Goal: Task Accomplishment & Management: Manage account settings

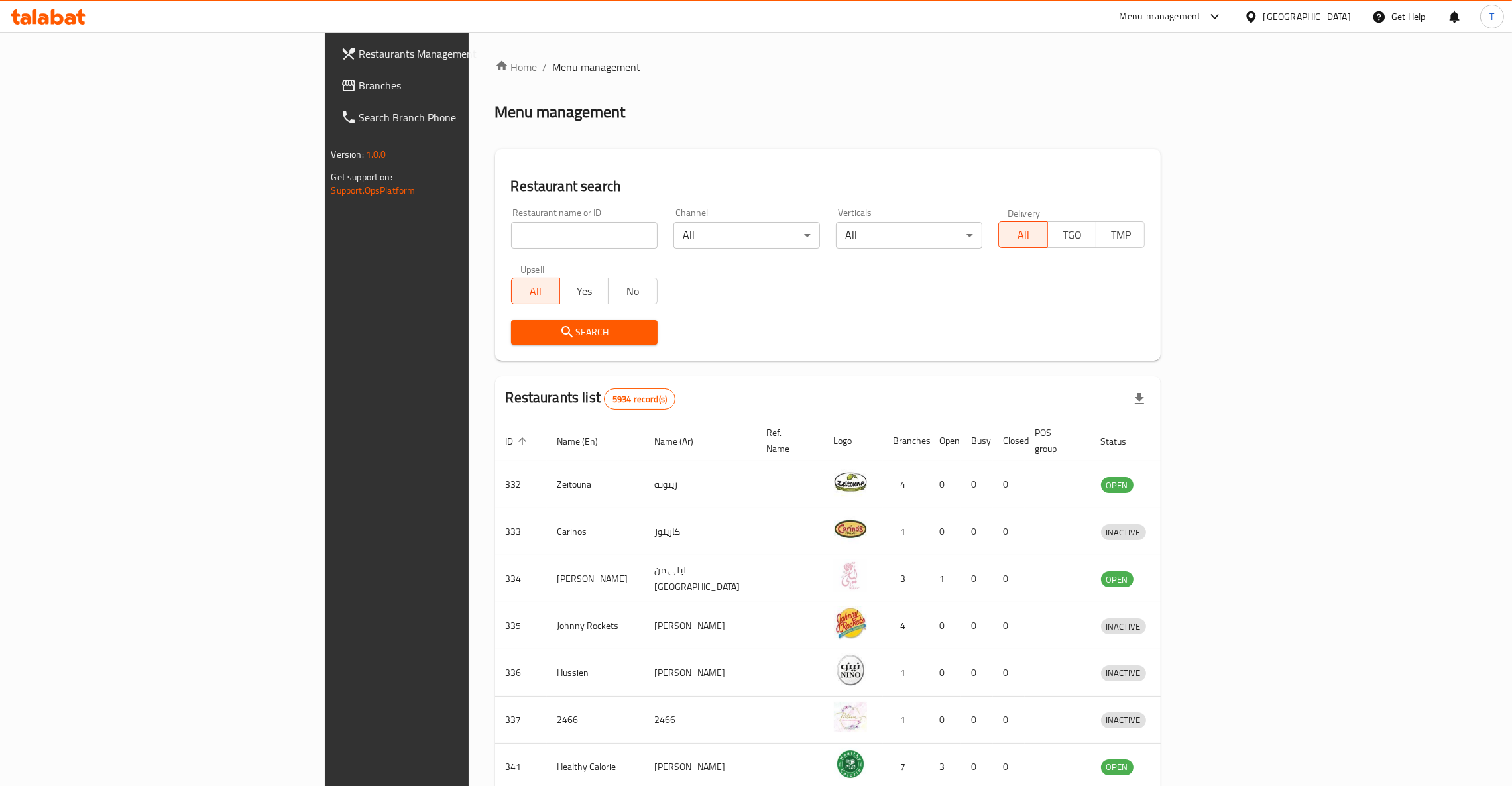
click at [495, 242] on div "Home / Menu management Menu management Restaurant search Restaurant name or ID …" at bounding box center [828, 518] width 666 height 918
click at [511, 236] on input "search" at bounding box center [584, 235] width 146 height 26
type input "japang"
click button "Search" at bounding box center [584, 332] width 146 height 25
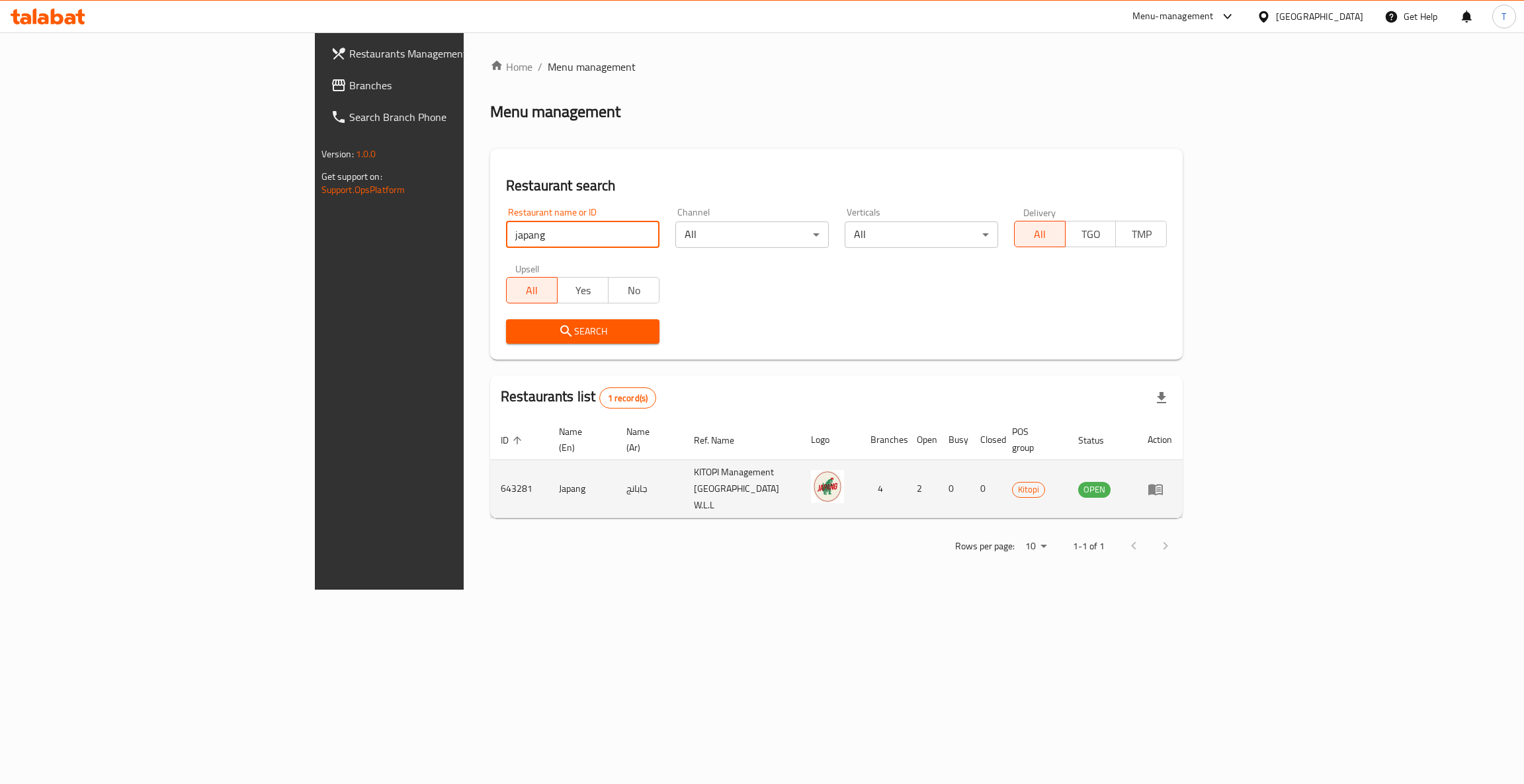
click at [1163, 484] on icon "enhanced table" at bounding box center [1155, 489] width 14 height 11
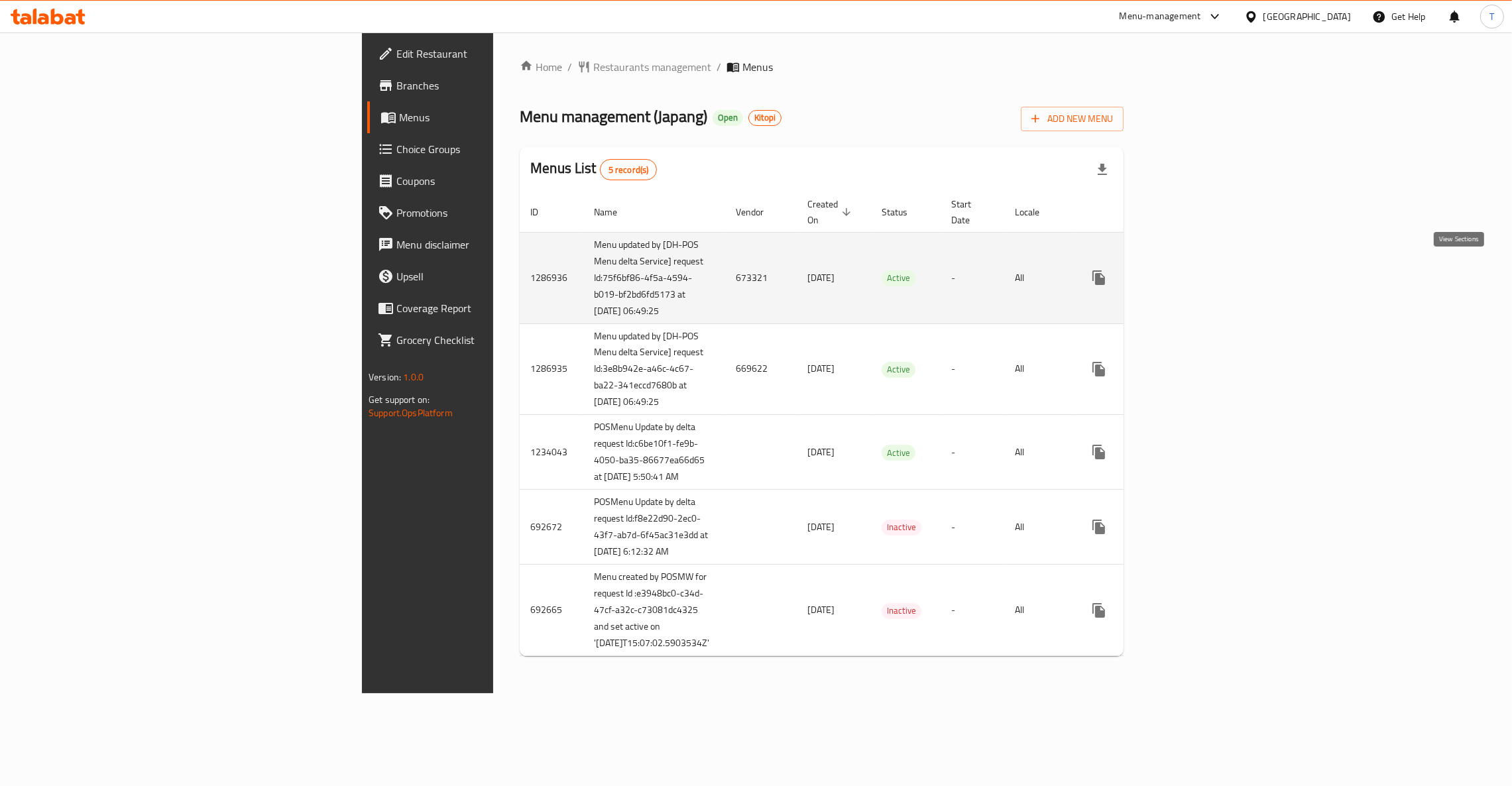
click at [1200, 272] on icon "enhanced table" at bounding box center [1195, 278] width 12 height 12
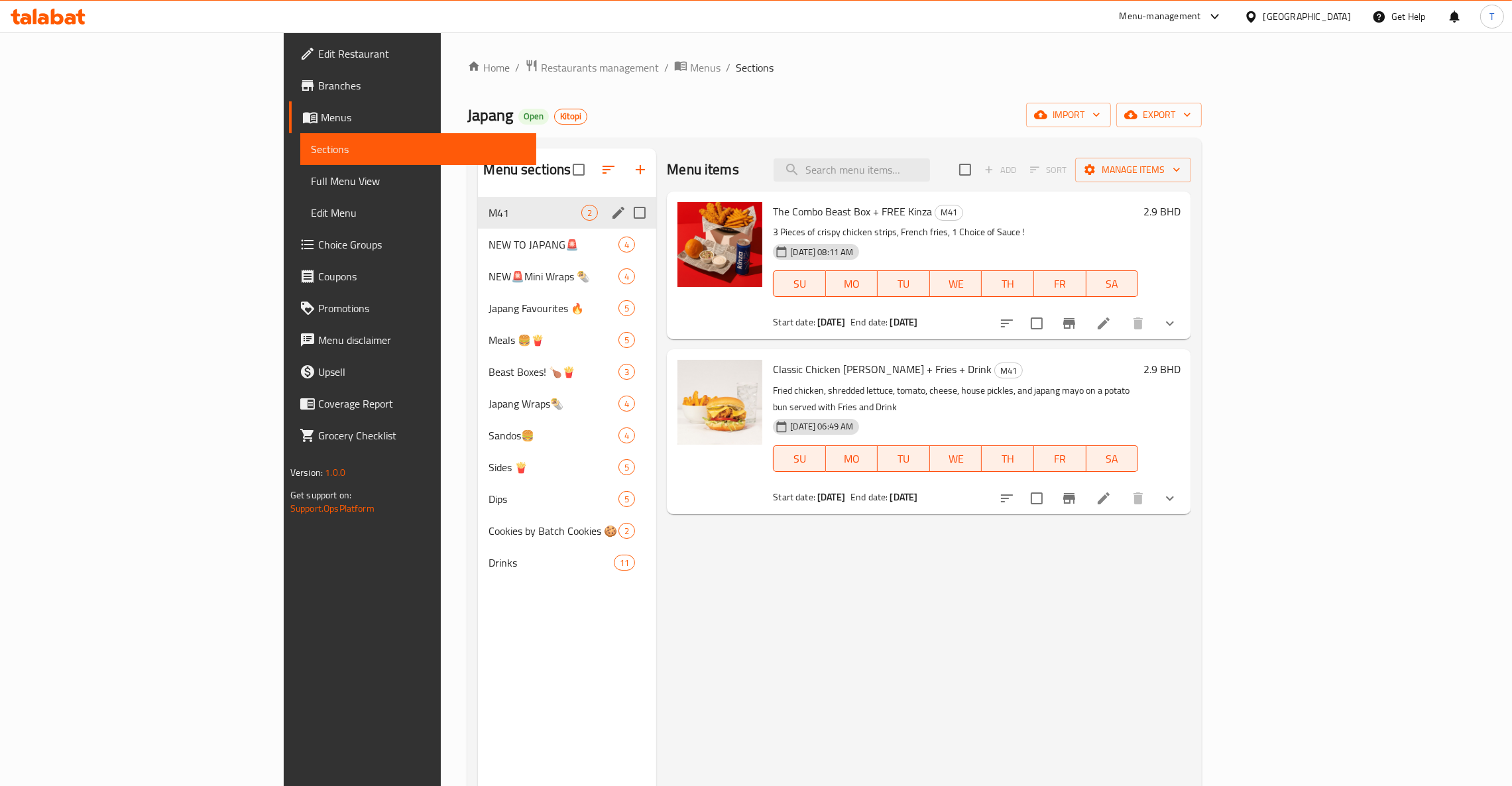
click at [488, 220] on span "M41" at bounding box center [535, 212] width 93 height 16
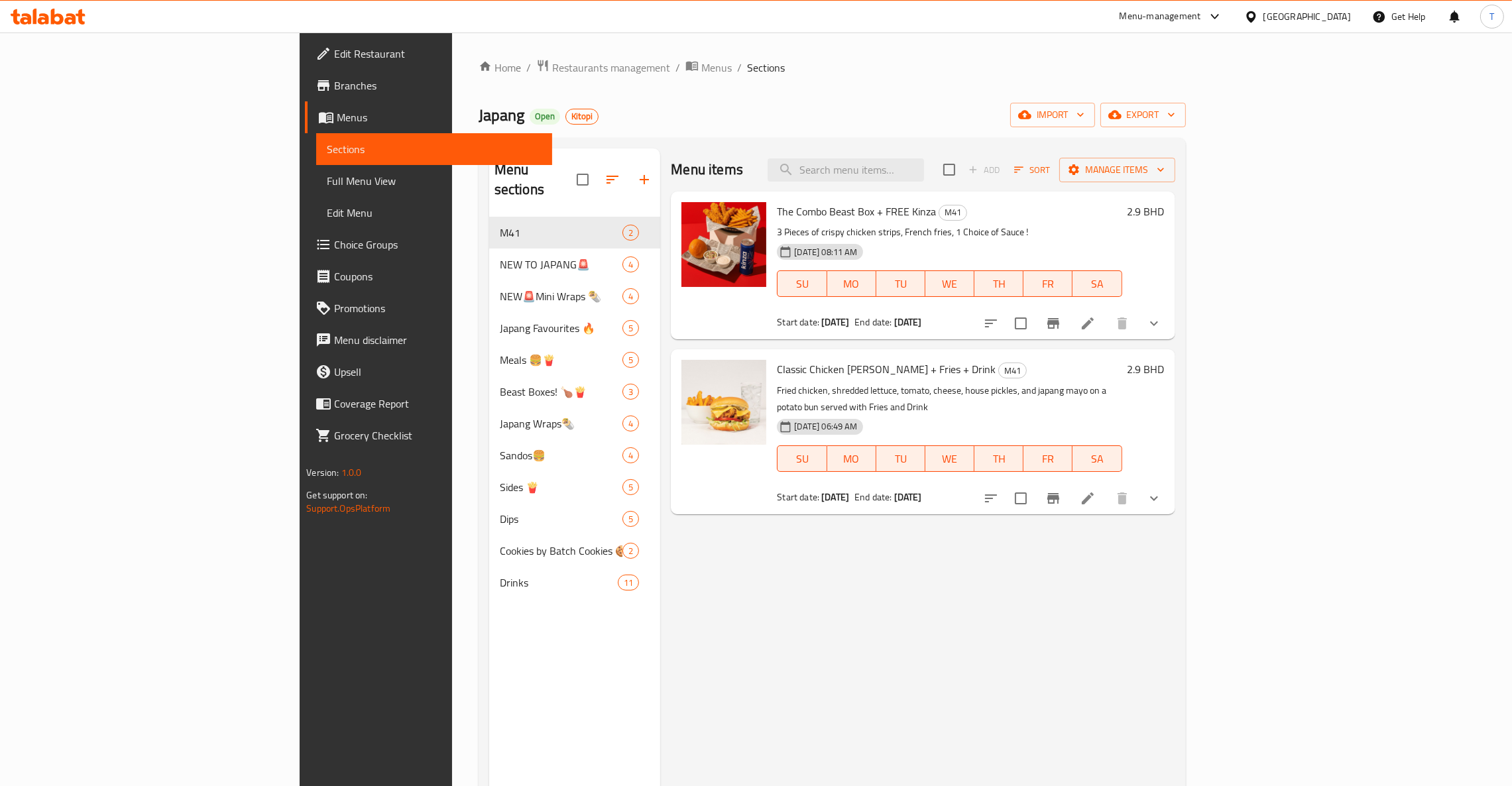
click at [973, 644] on div "Menu items Add Sort Manage items The Combo Beast Box + FREE Kinza M41 3 Pieces …" at bounding box center [917, 542] width 514 height 786
drag, startPoint x: 912, startPoint y: 481, endPoint x: 670, endPoint y: 481, distance: 242.0
click at [676, 481] on div "Classic Chicken [PERSON_NAME] + Fries + Drink M41 Fried chicken, shredded lettu…" at bounding box center [922, 431] width 494 height 154
click at [905, 596] on div "Menu items Add Sort Manage items The Combo Beast Box + FREE Kinza M41 3 Pieces …" at bounding box center [917, 542] width 514 height 786
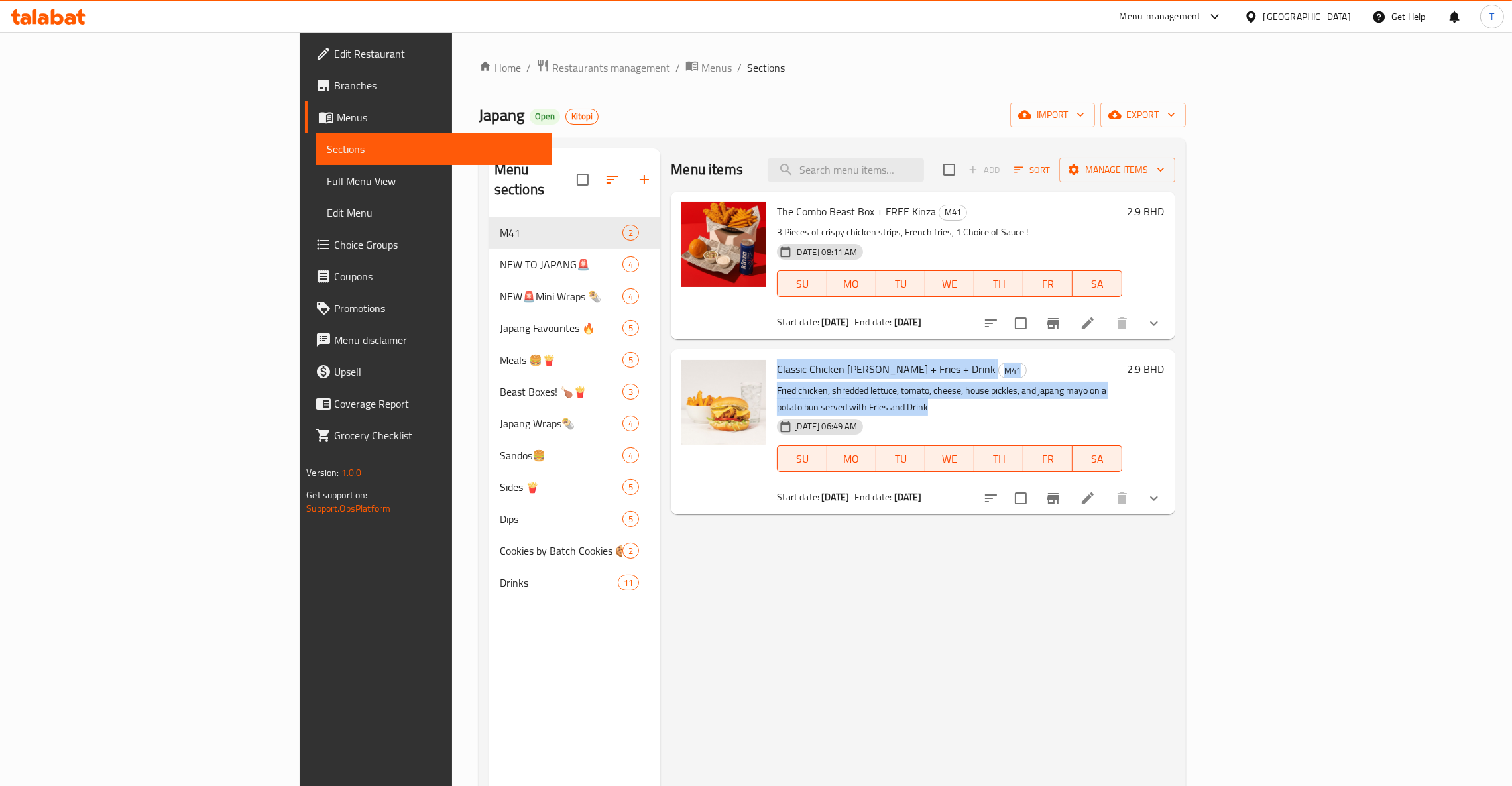
drag, startPoint x: 982, startPoint y: 390, endPoint x: 704, endPoint y: 371, distance: 278.6
click at [772, 371] on div "Classic Chicken [PERSON_NAME] + Fries + Drink M41 Fried chicken, shredded lettu…" at bounding box center [950, 431] width 356 height 154
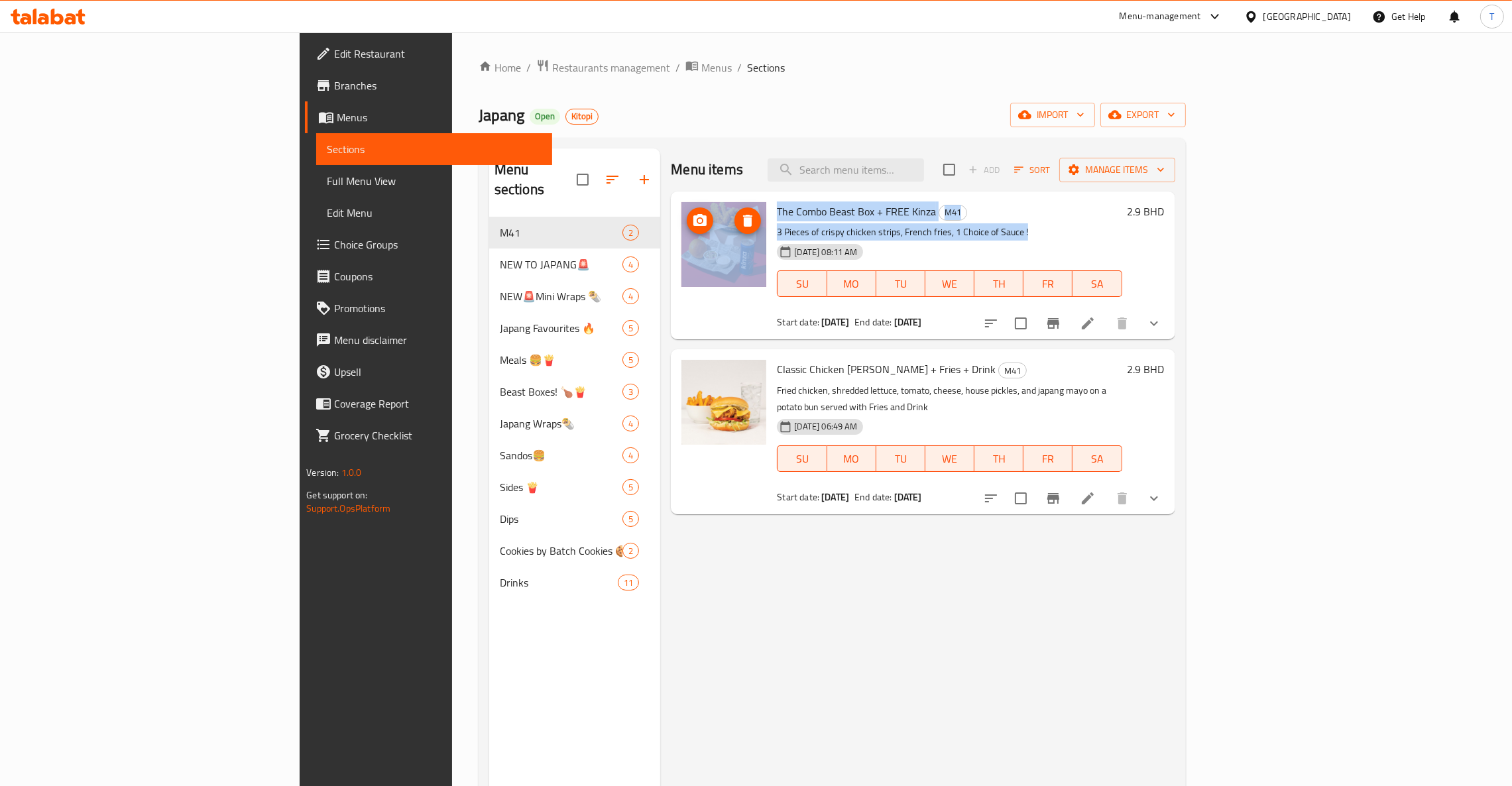
drag, startPoint x: 971, startPoint y: 237, endPoint x: 690, endPoint y: 207, distance: 282.6
click at [690, 207] on div "The Combo Beast Box + FREE Kinza M41 3 Pieces of crispy chicken strips, French …" at bounding box center [922, 265] width 494 height 137
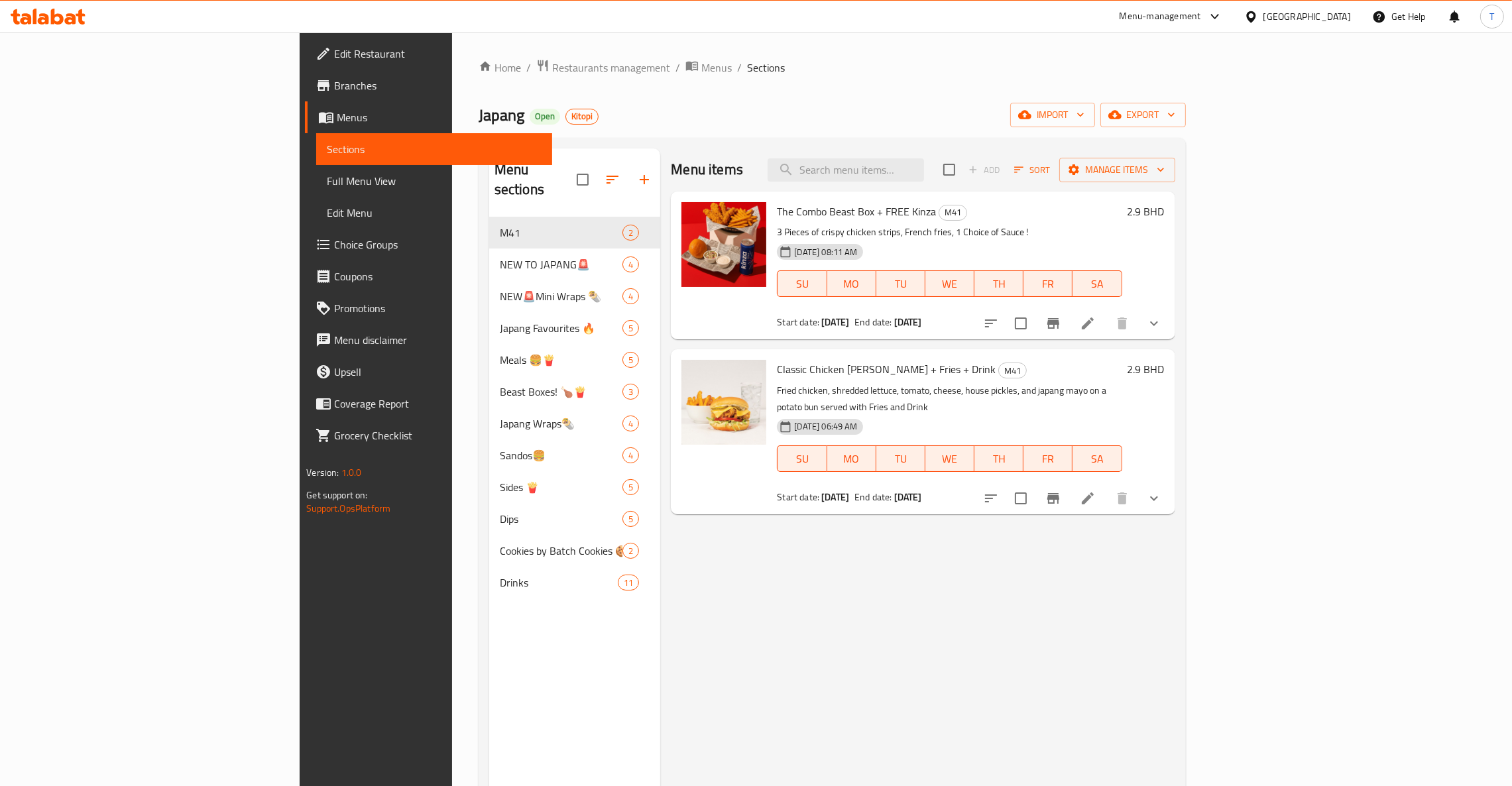
drag, startPoint x: 927, startPoint y: 659, endPoint x: 629, endPoint y: 443, distance: 368.0
click at [926, 658] on div "Menu items Add Sort Manage items The Combo Beast Box + FREE Kinza M41 3 Pieces …" at bounding box center [917, 542] width 514 height 786
click at [681, 424] on img at bounding box center [723, 402] width 85 height 85
click at [773, 640] on div "Menu items Add Sort Manage items The Combo Beast Box + FREE Kinza M41 3 Pieces …" at bounding box center [917, 542] width 514 height 786
click at [552, 73] on span "Restaurants management" at bounding box center [610, 68] width 118 height 16
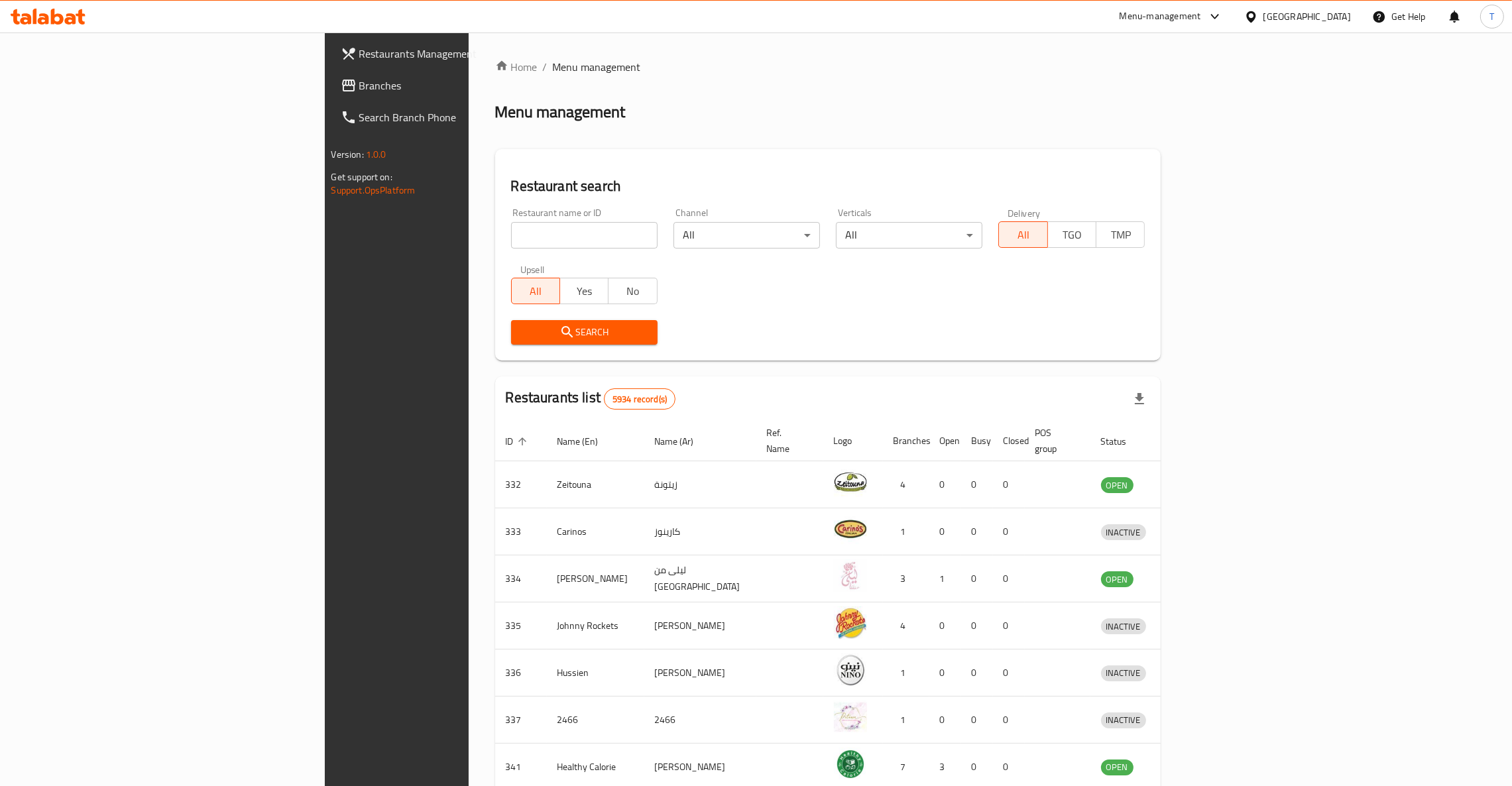
click at [511, 232] on input "search" at bounding box center [584, 235] width 146 height 26
click button "Search" at bounding box center [584, 332] width 146 height 25
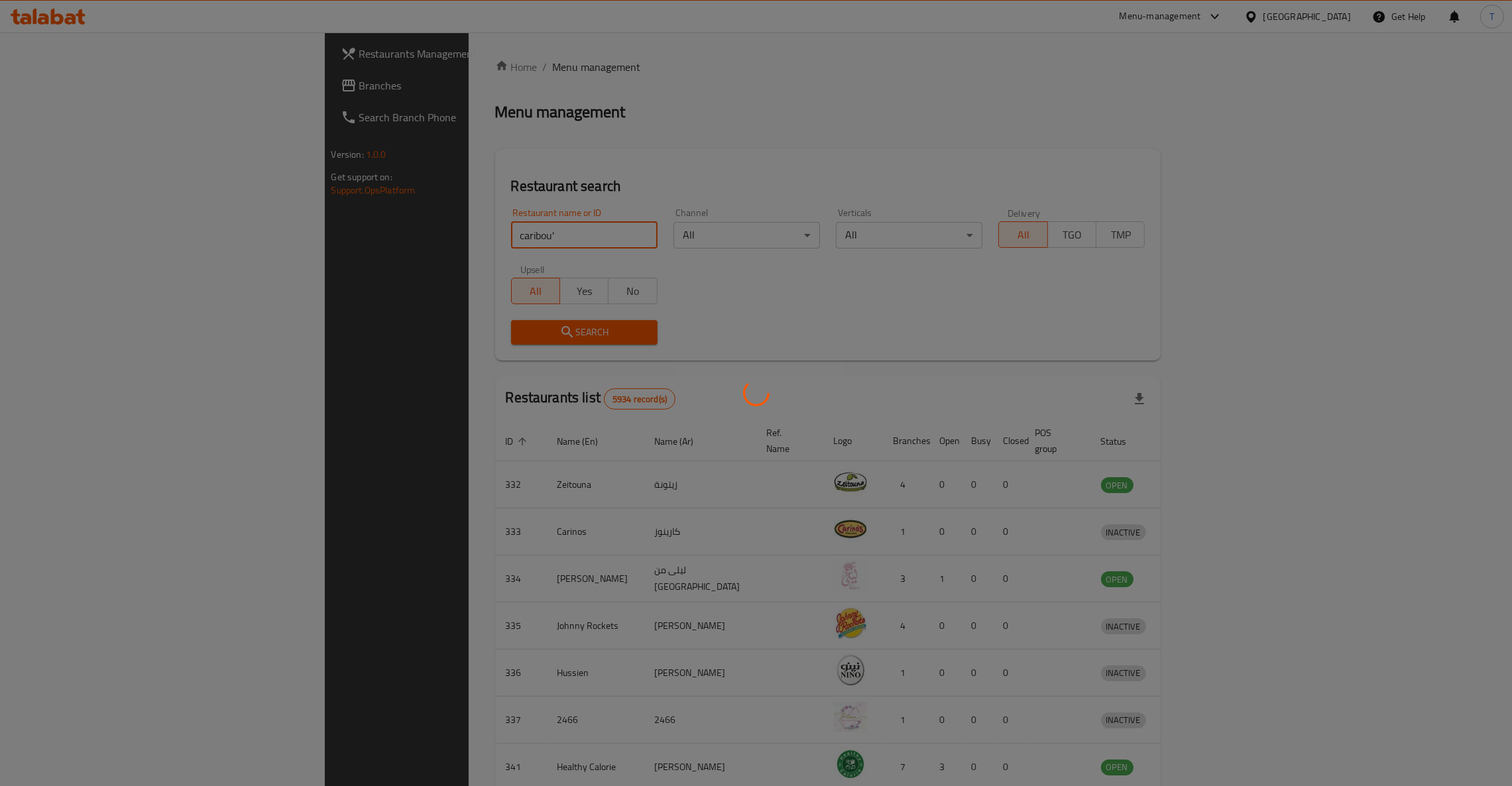
type input "caribou"
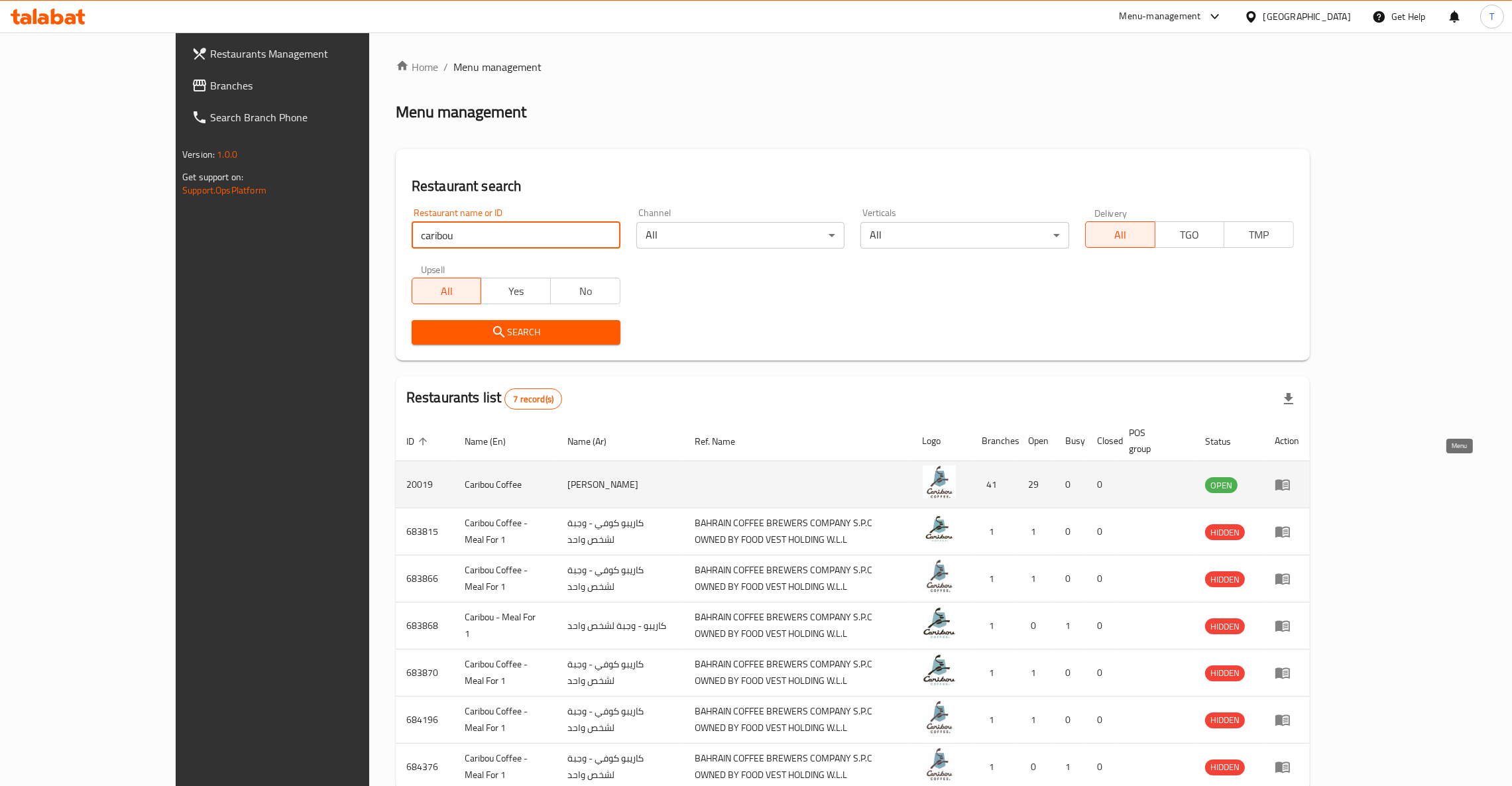
click at [1290, 480] on icon "enhanced table" at bounding box center [1282, 485] width 14 height 11
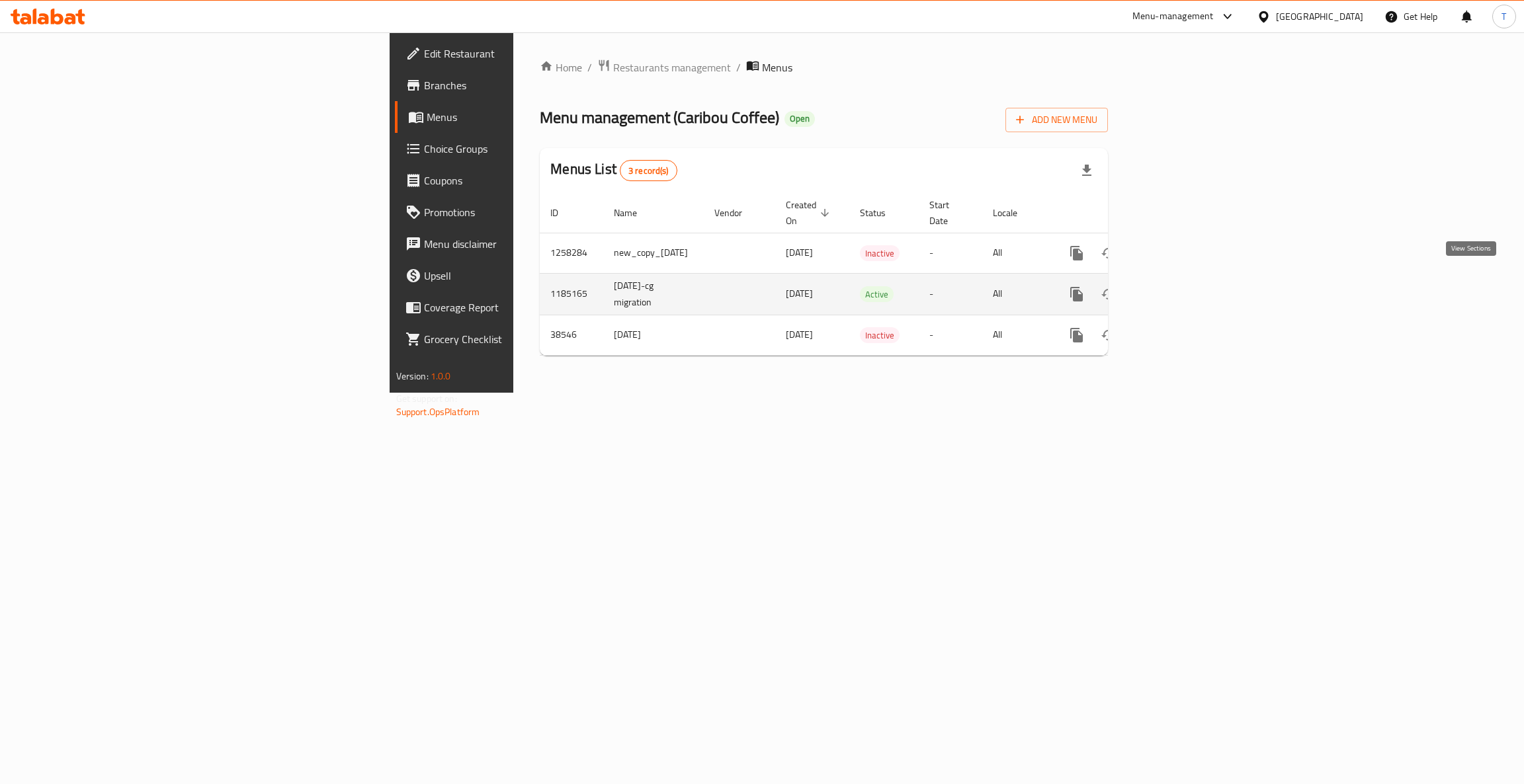
click at [1180, 287] on icon "enhanced table" at bounding box center [1171, 294] width 16 height 16
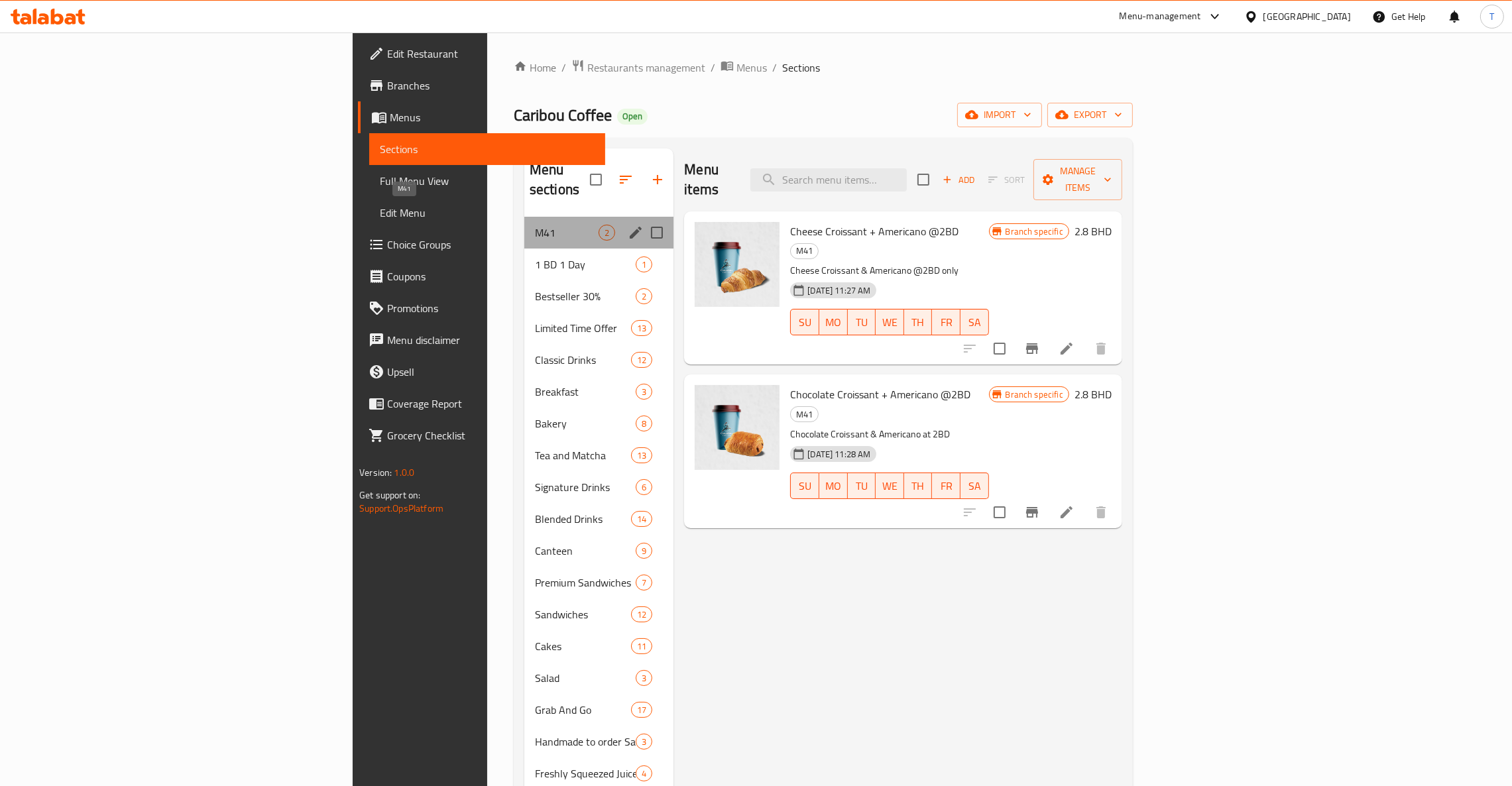
click at [535, 225] on span "M41" at bounding box center [566, 232] width 64 height 16
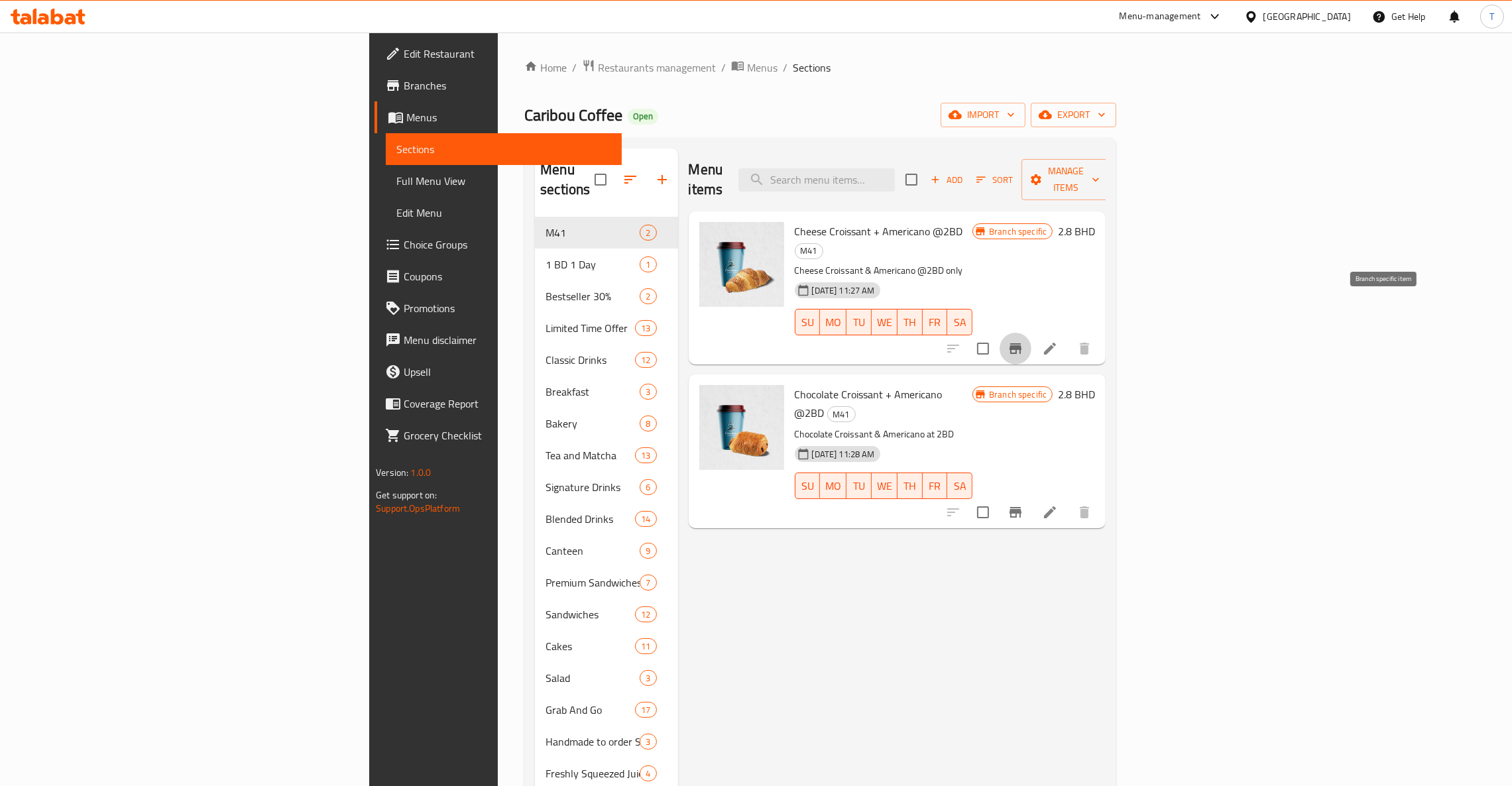
click at [1024, 340] on icon "Branch-specific-item" at bounding box center [1015, 348] width 16 height 16
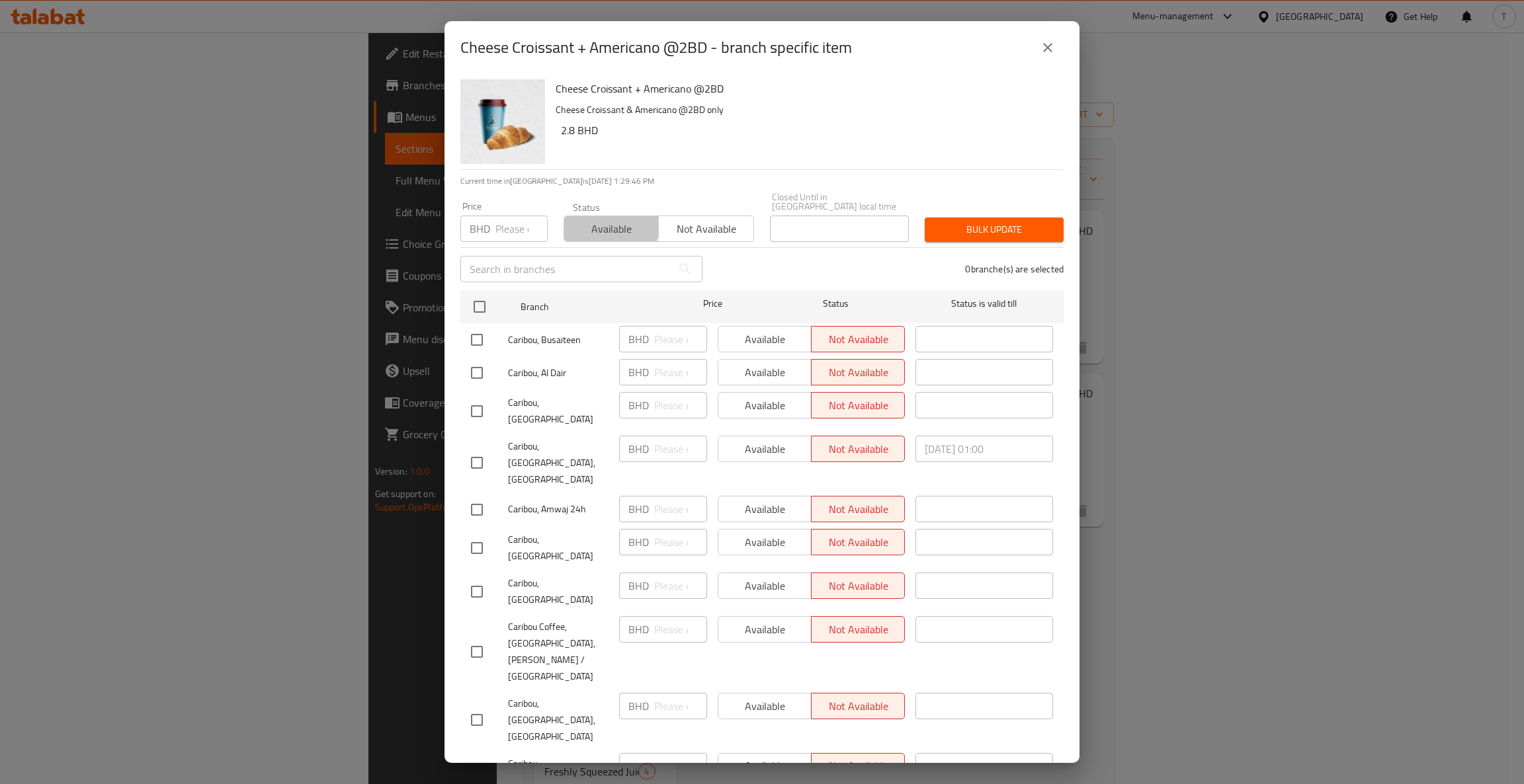
click at [606, 219] on span "Available" at bounding box center [612, 229] width 84 height 19
click at [474, 301] on input "checkbox" at bounding box center [479, 307] width 28 height 28
checkbox input "true"
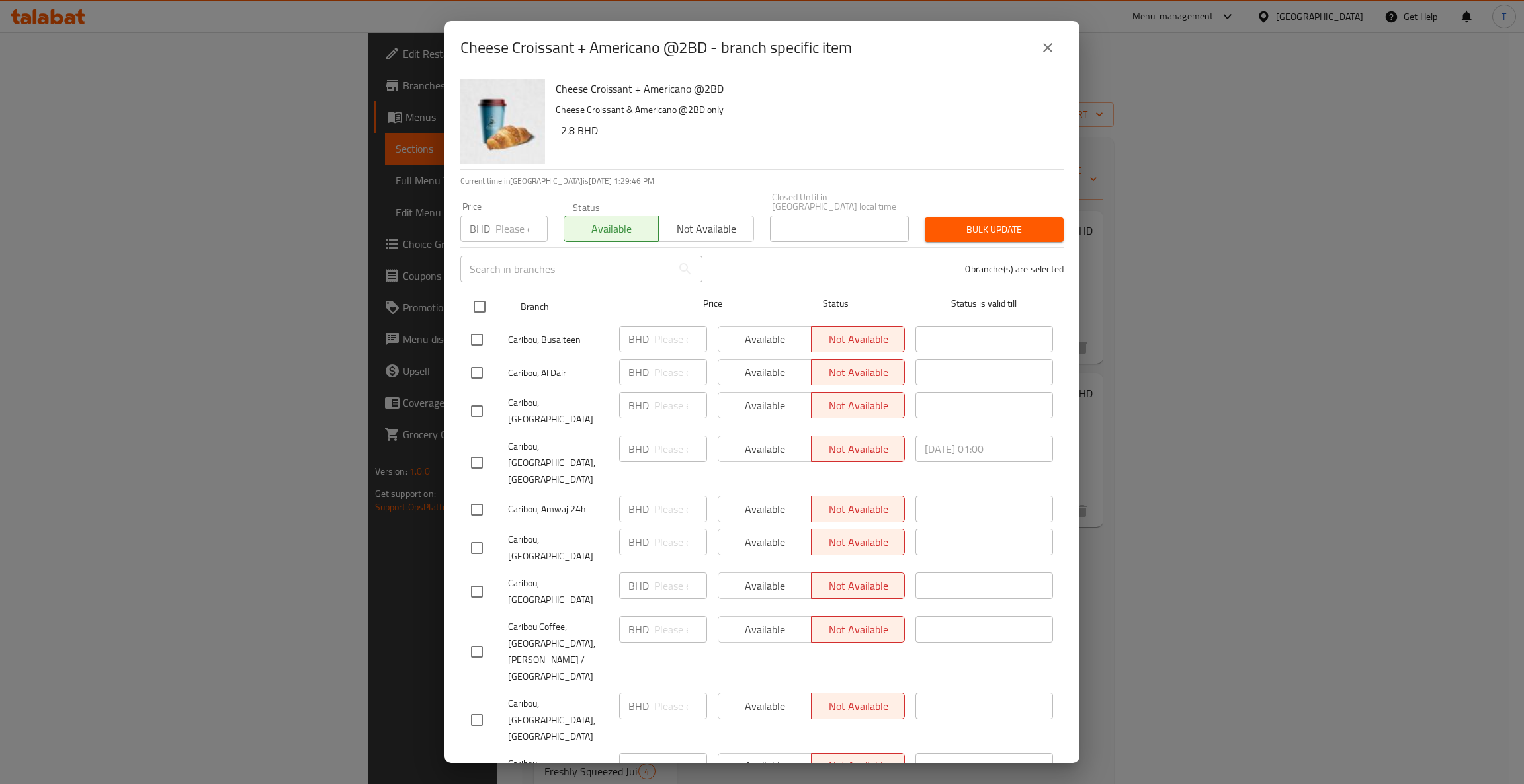
checkbox input "true"
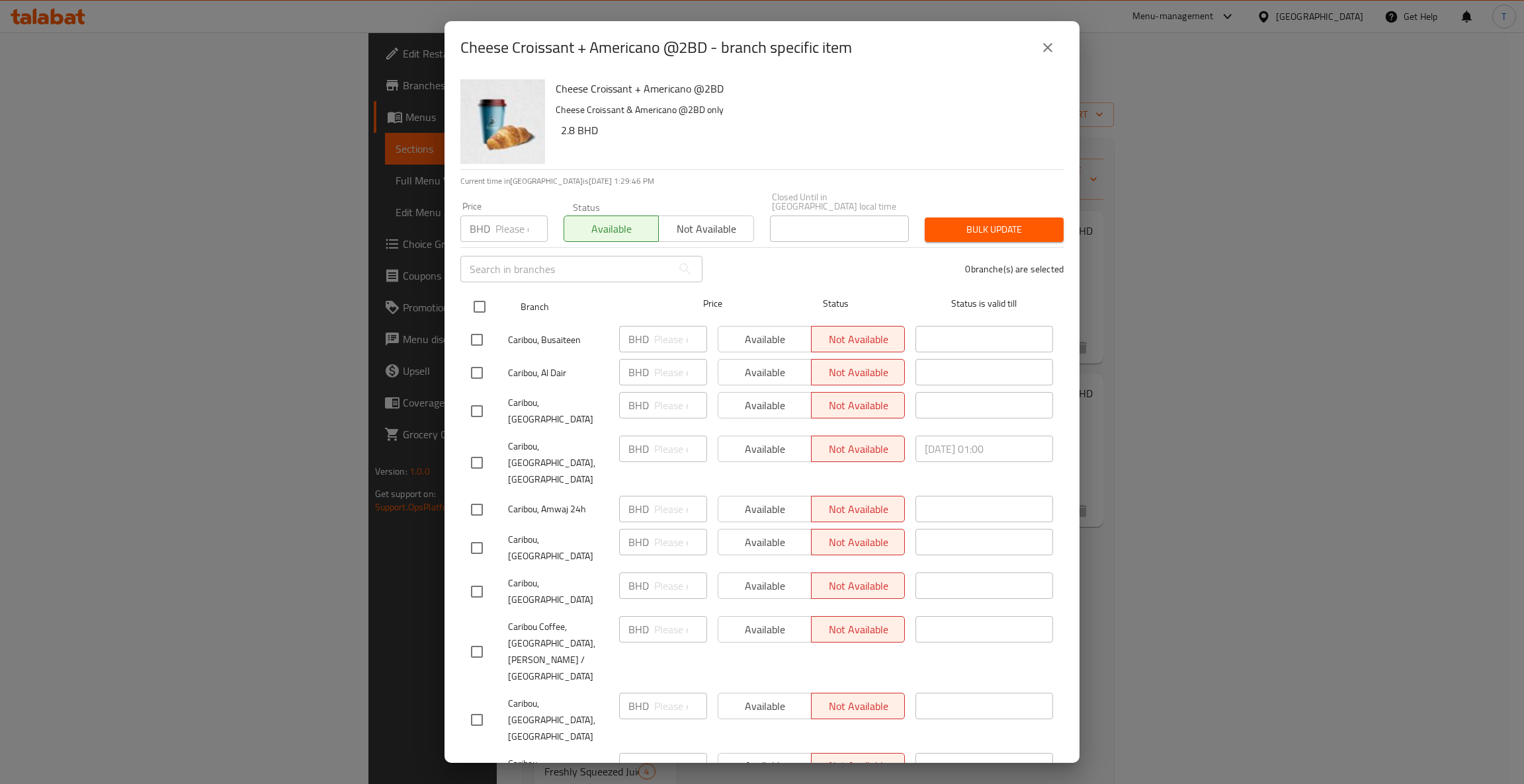
checkbox input "true"
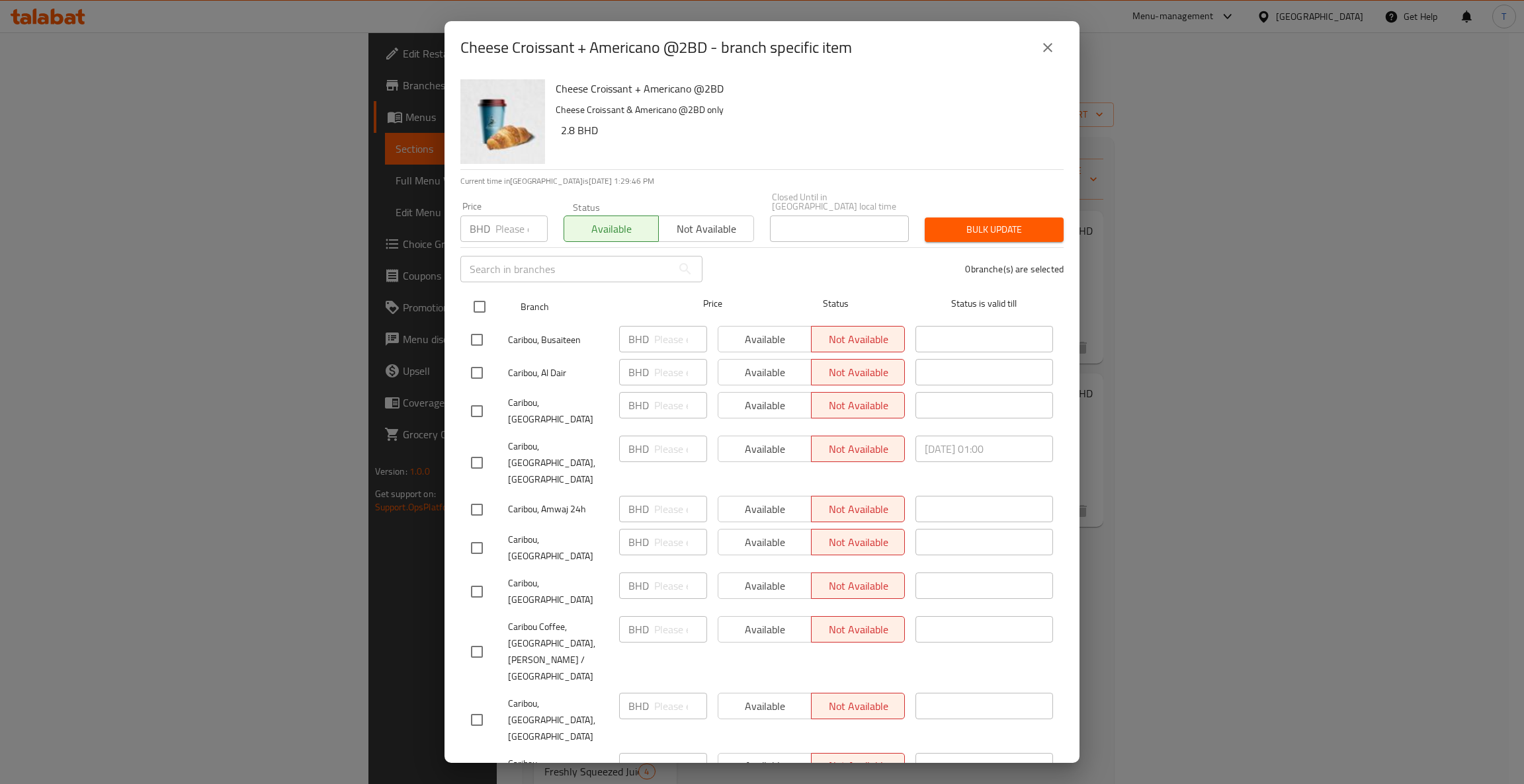
checkbox input "true"
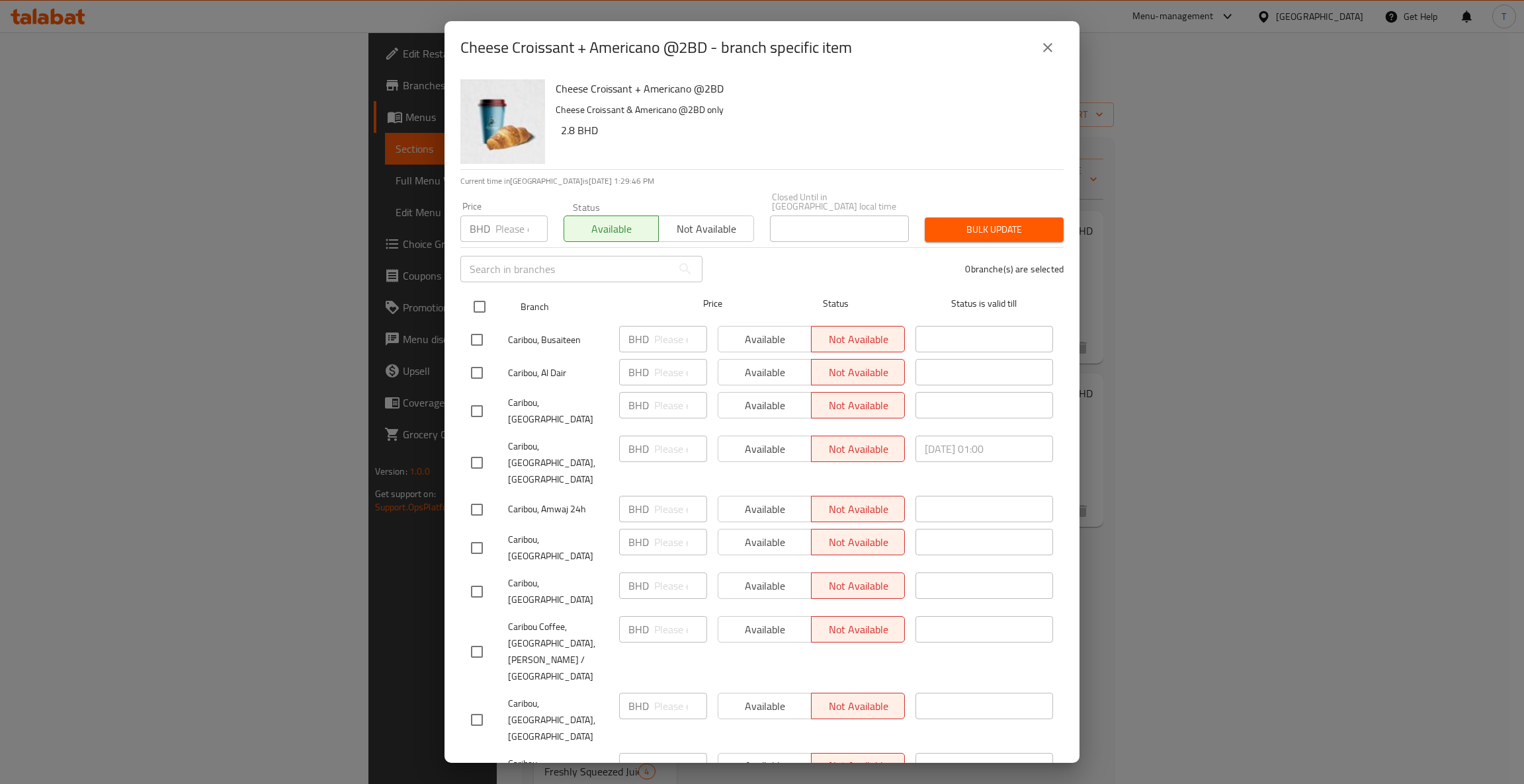
checkbox input "true"
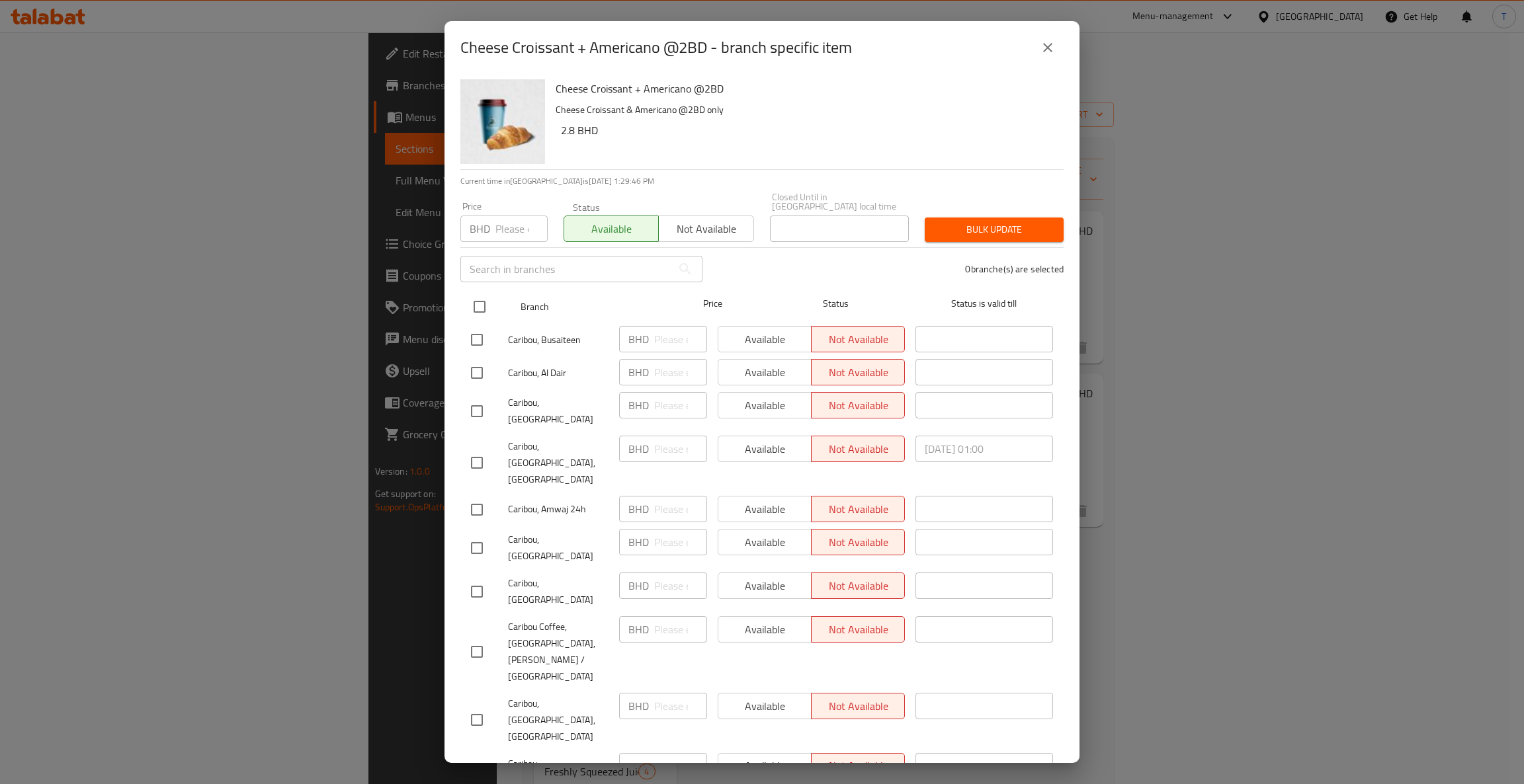
checkbox input "true"
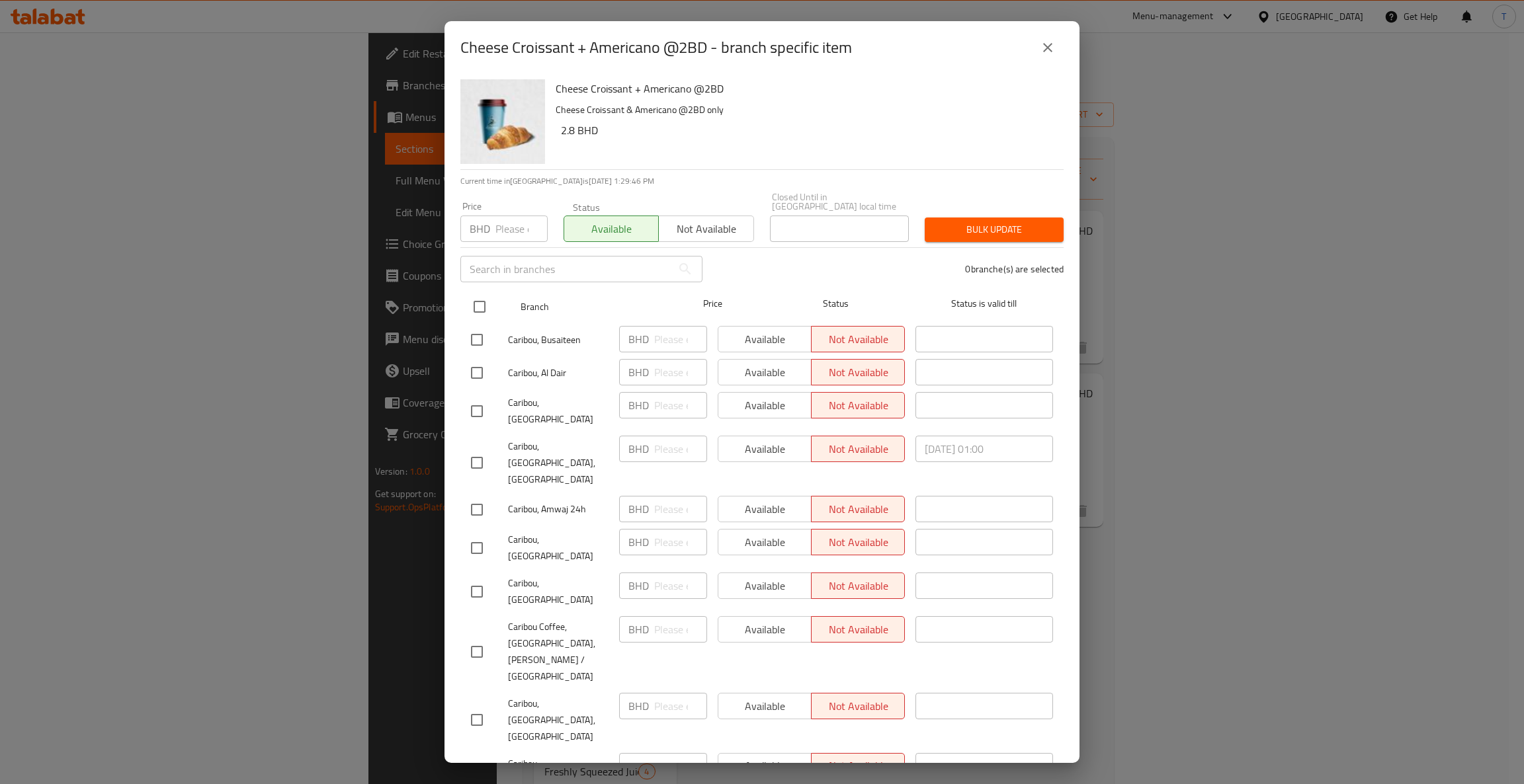
checkbox input "true"
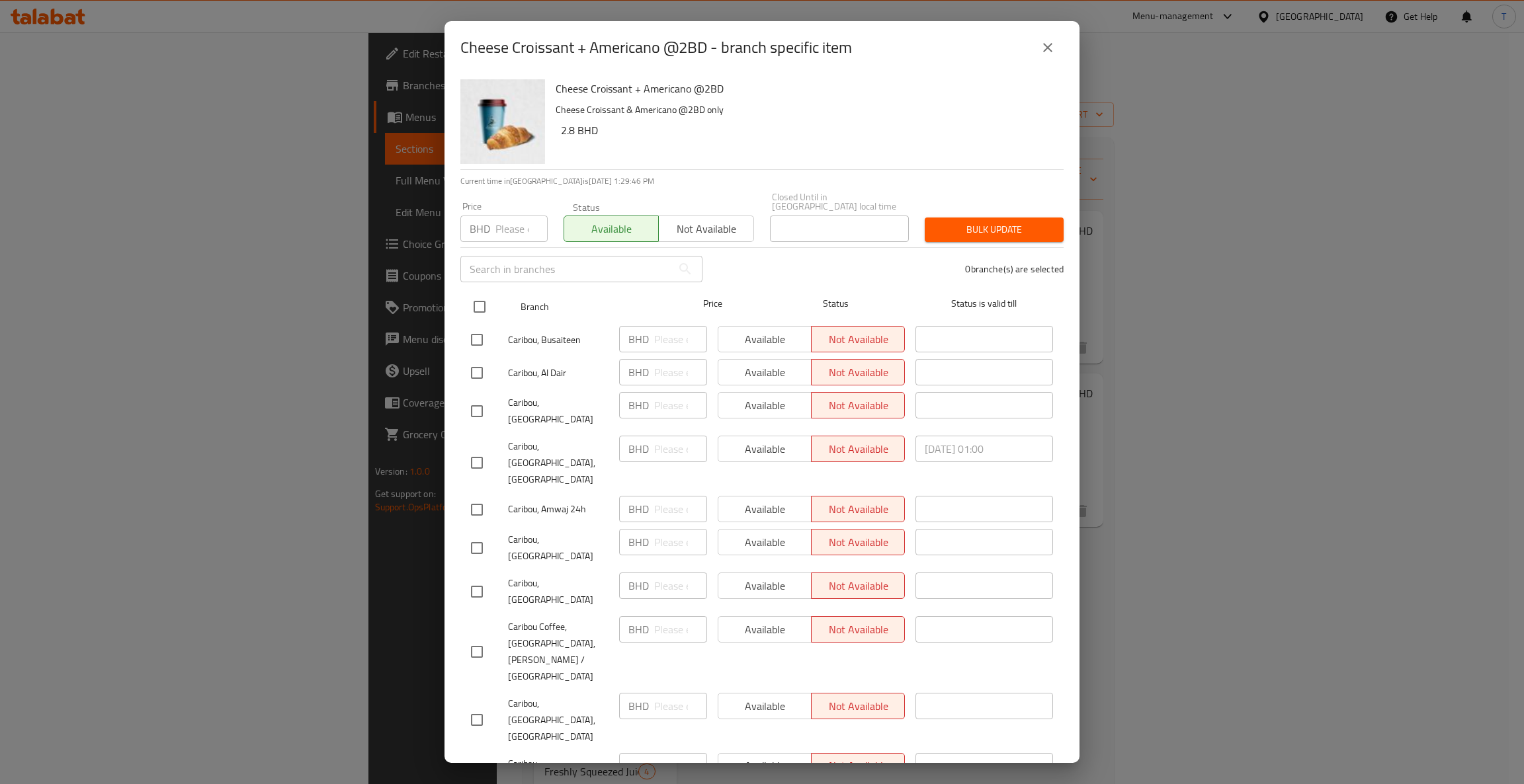
checkbox input "true"
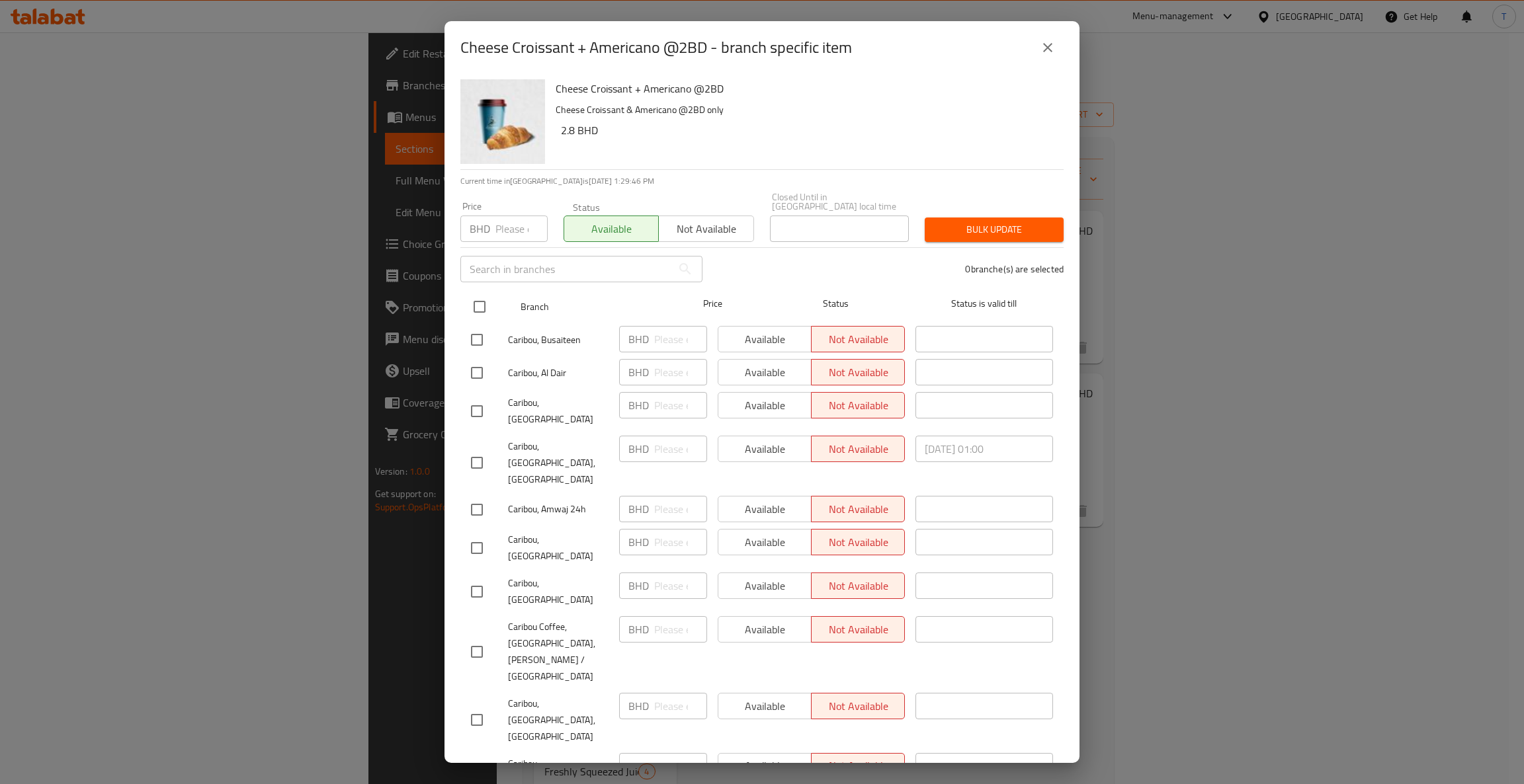
checkbox input "true"
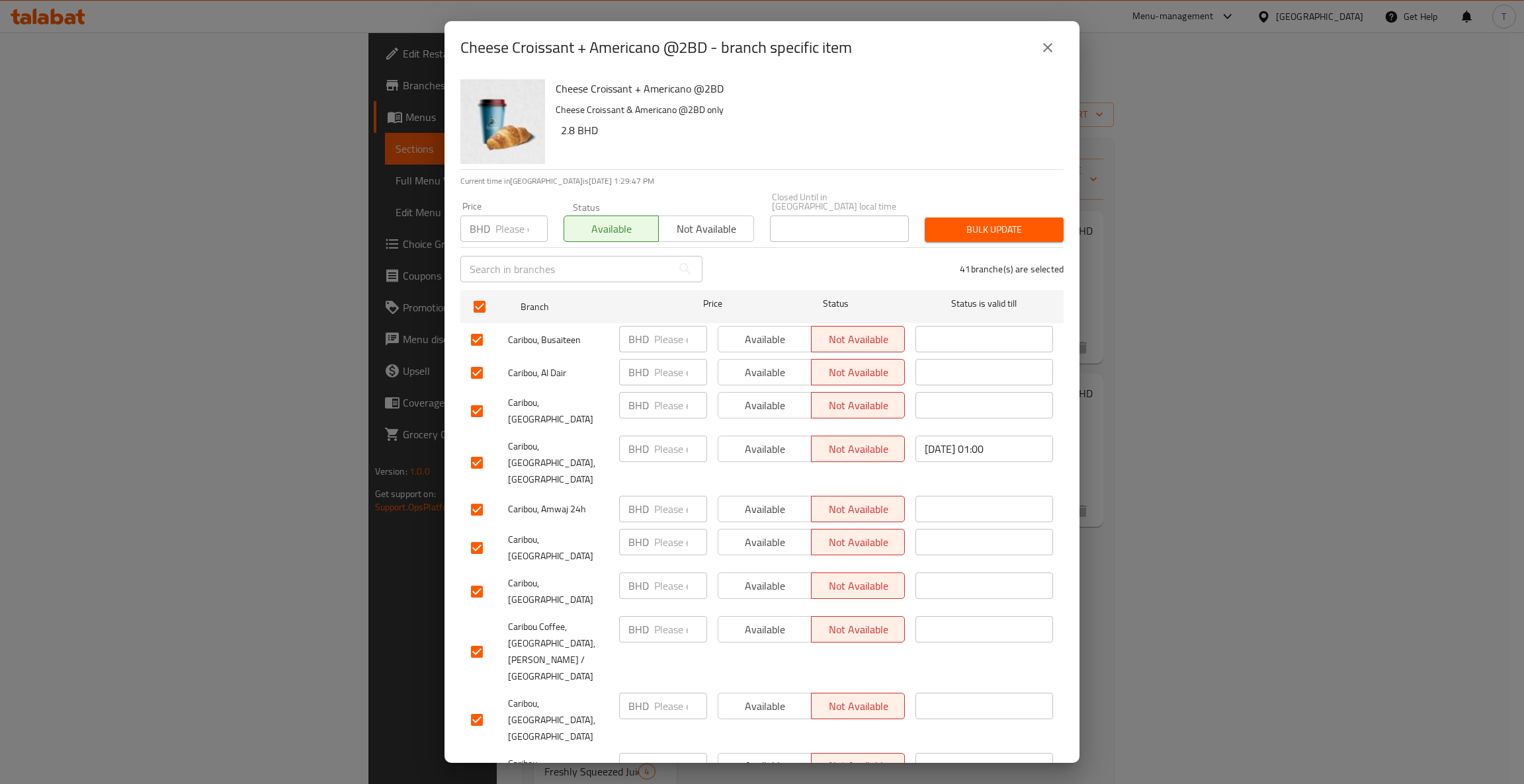
click at [987, 212] on div "Price BHD Price Status Available Not available Closed Until in [GEOGRAPHIC_DATA…" at bounding box center [761, 217] width 619 height 65
click at [987, 221] on span "Bulk update" at bounding box center [994, 230] width 118 height 16
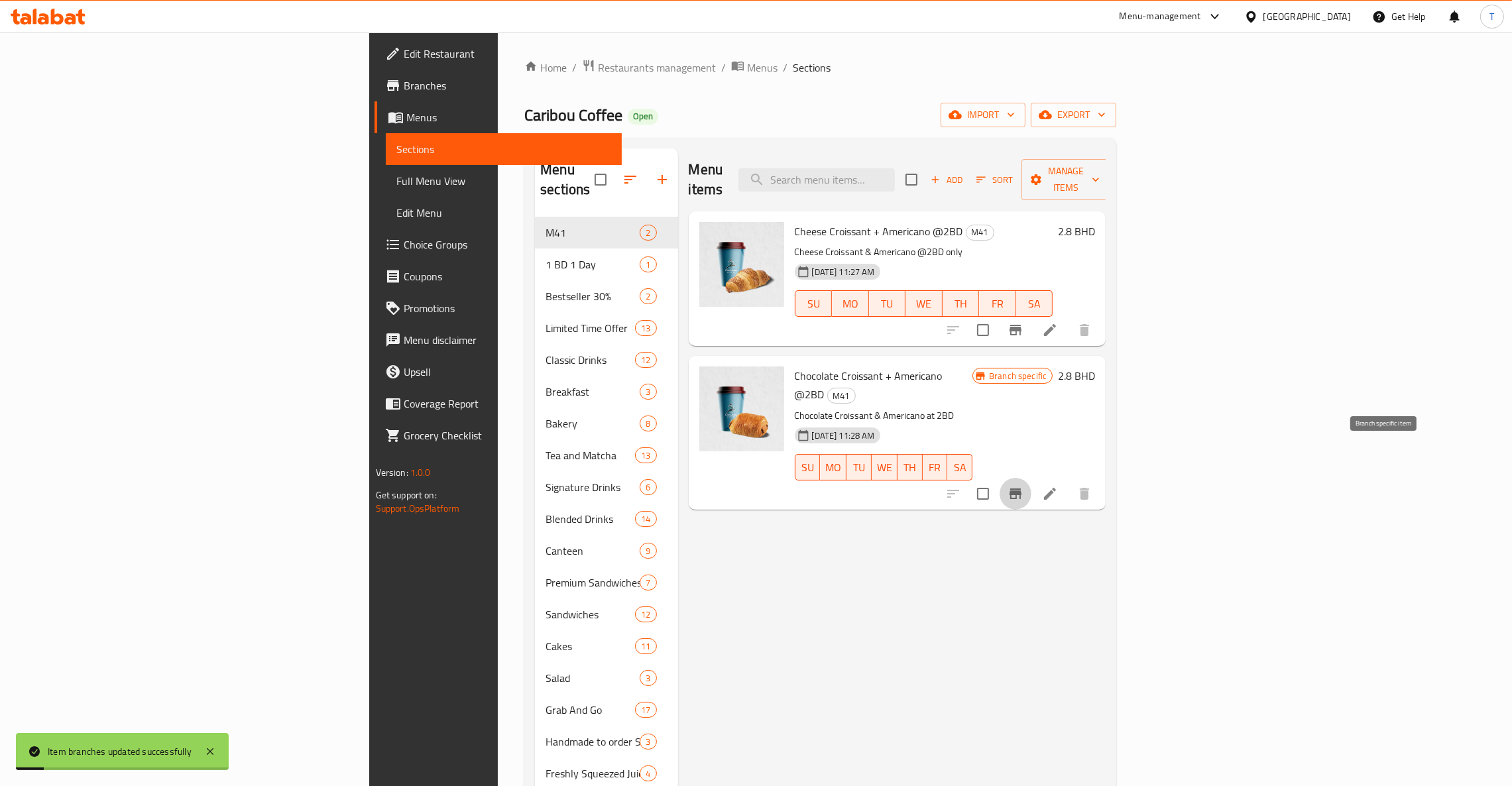
click at [1024, 486] on icon "Branch-specific-item" at bounding box center [1015, 494] width 16 height 16
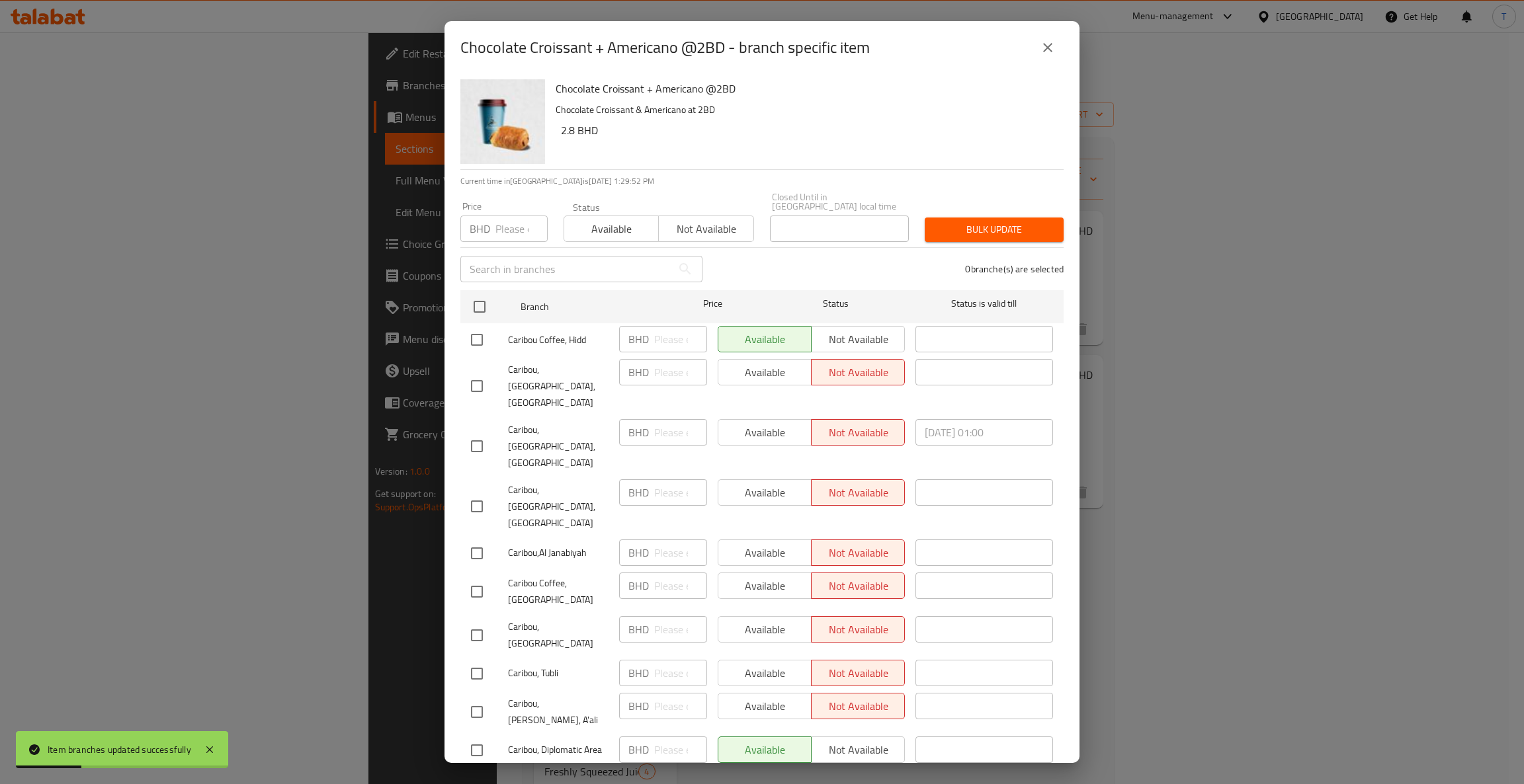
click at [589, 219] on span "Available" at bounding box center [612, 229] width 84 height 19
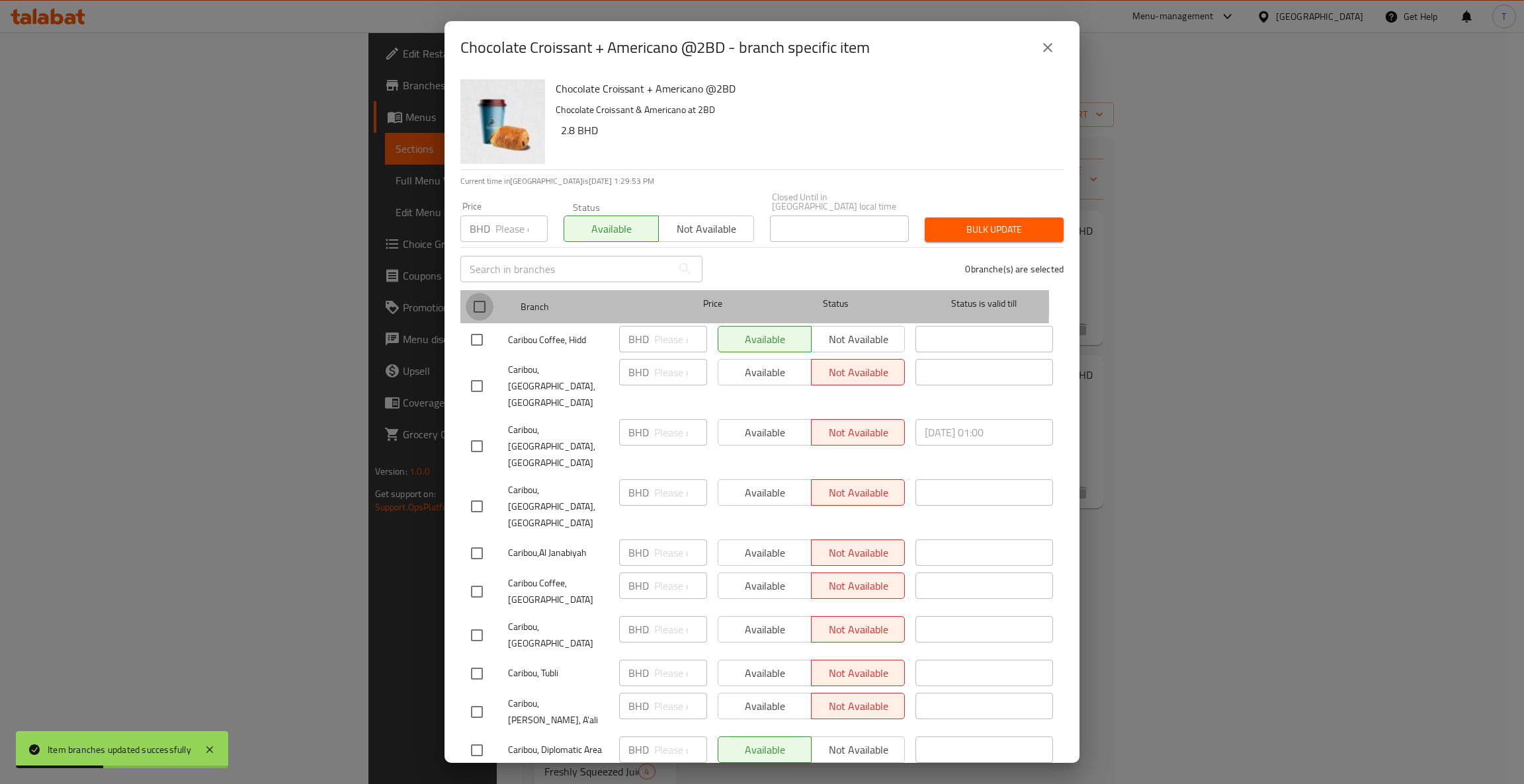
click at [480, 296] on input "checkbox" at bounding box center [479, 307] width 28 height 28
checkbox input "true"
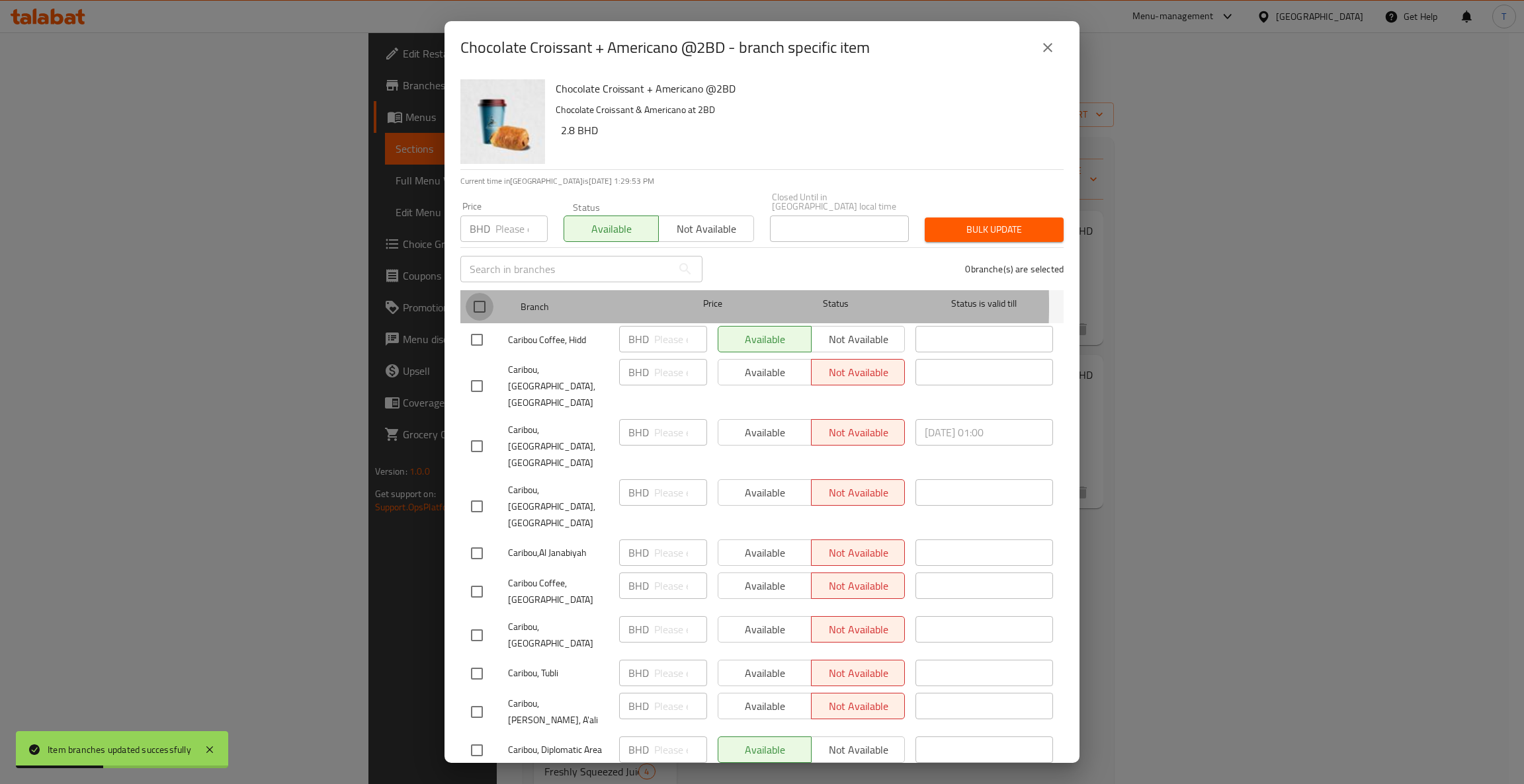
checkbox input "true"
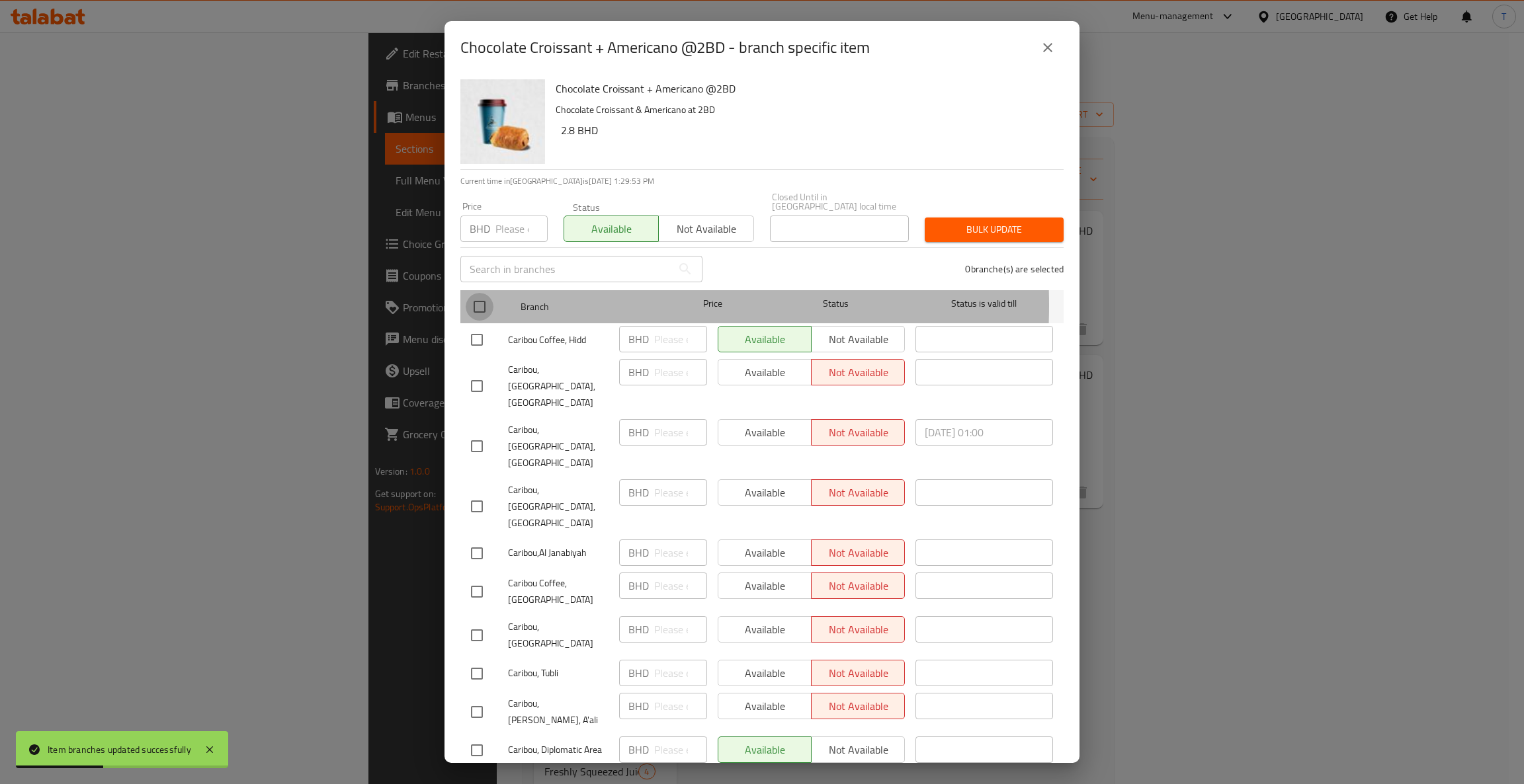
checkbox input "true"
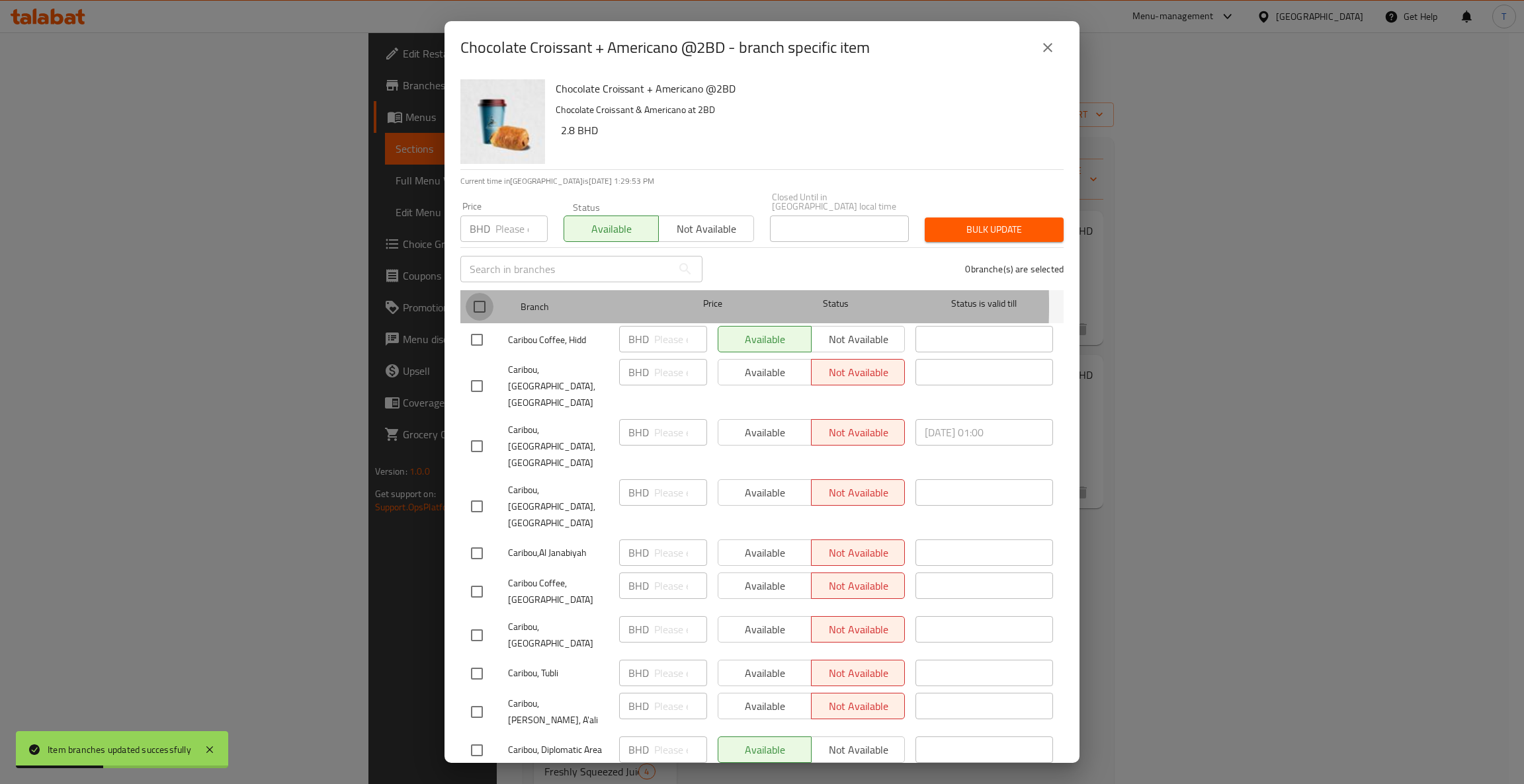
checkbox input "true"
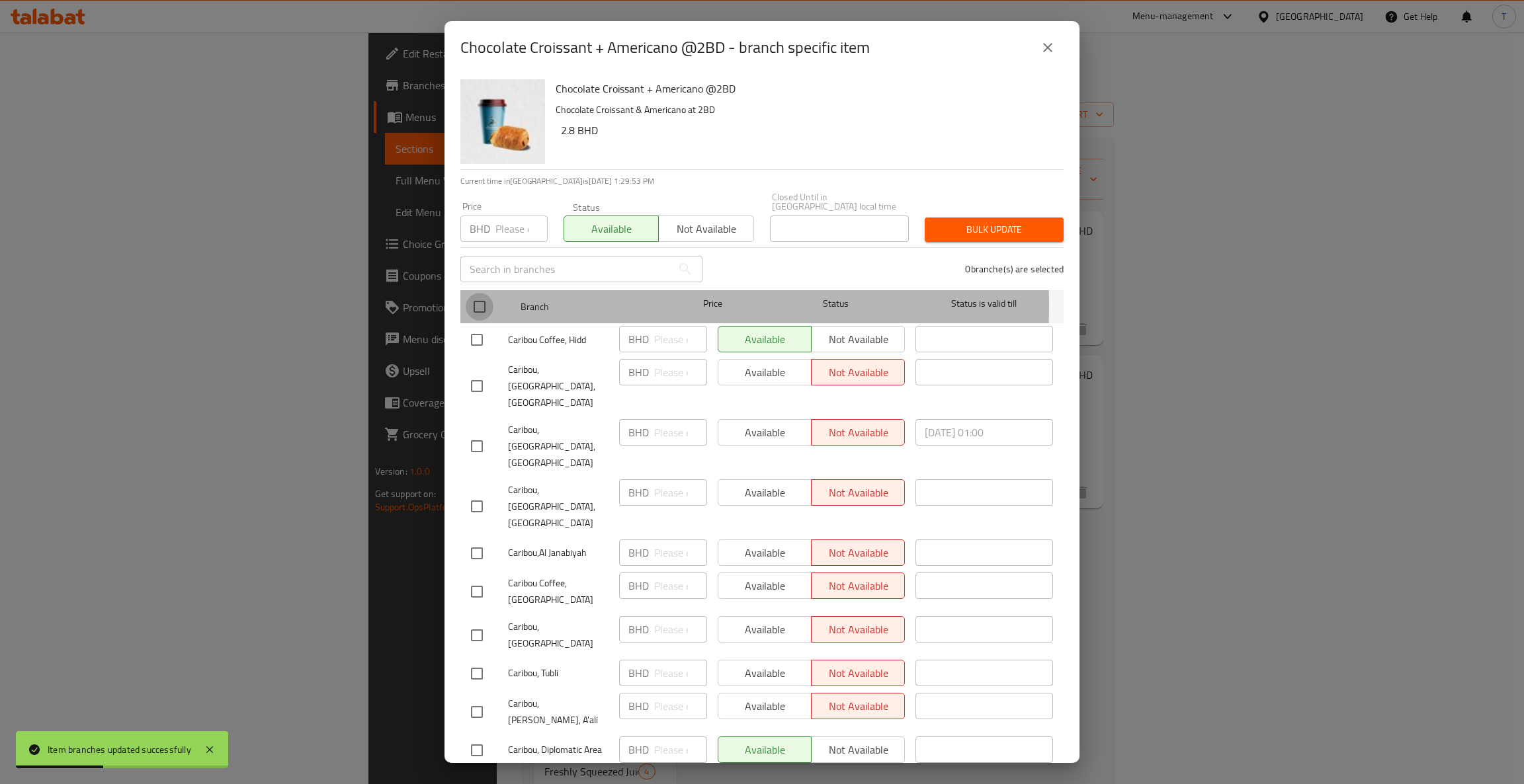
checkbox input "true"
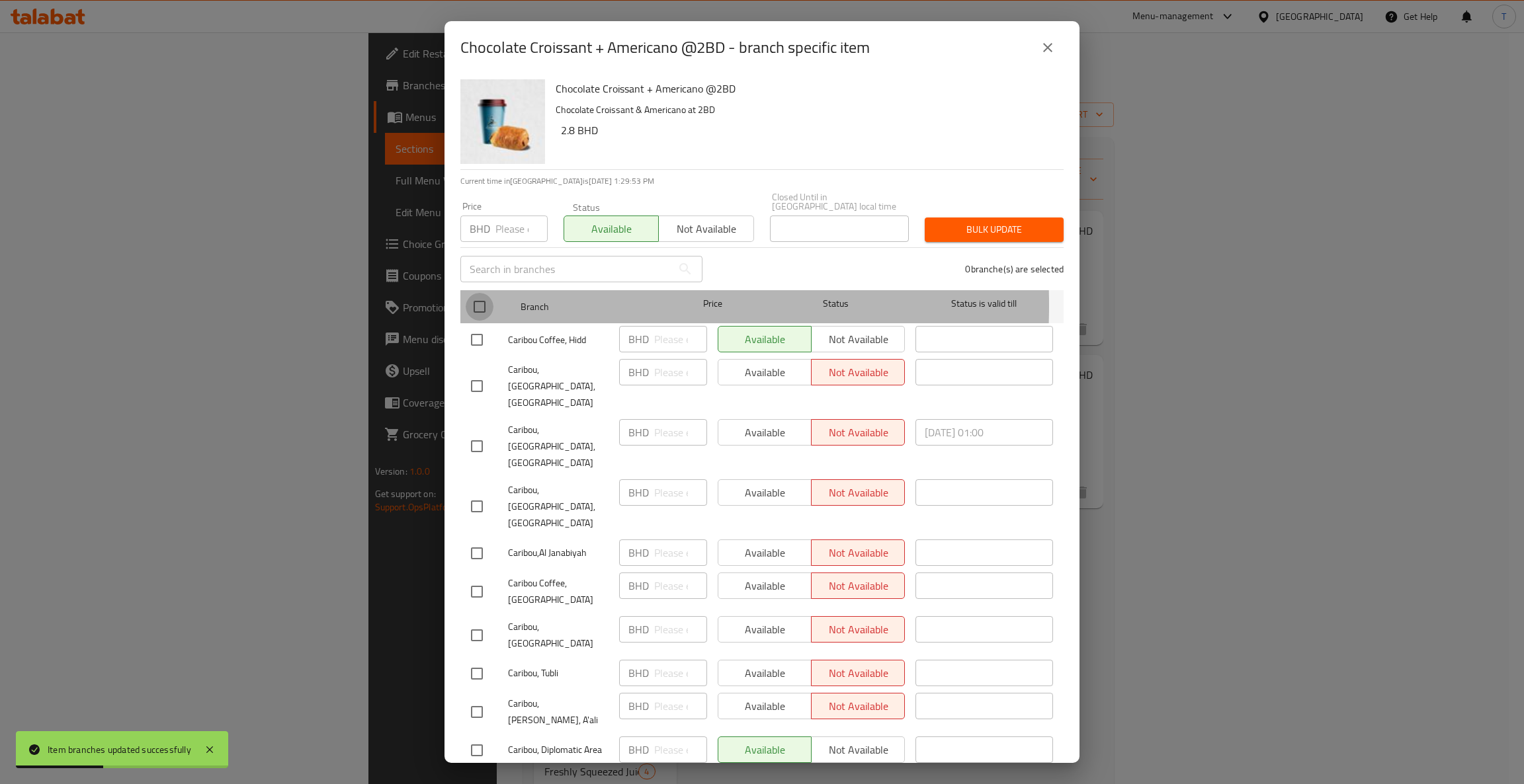
checkbox input "true"
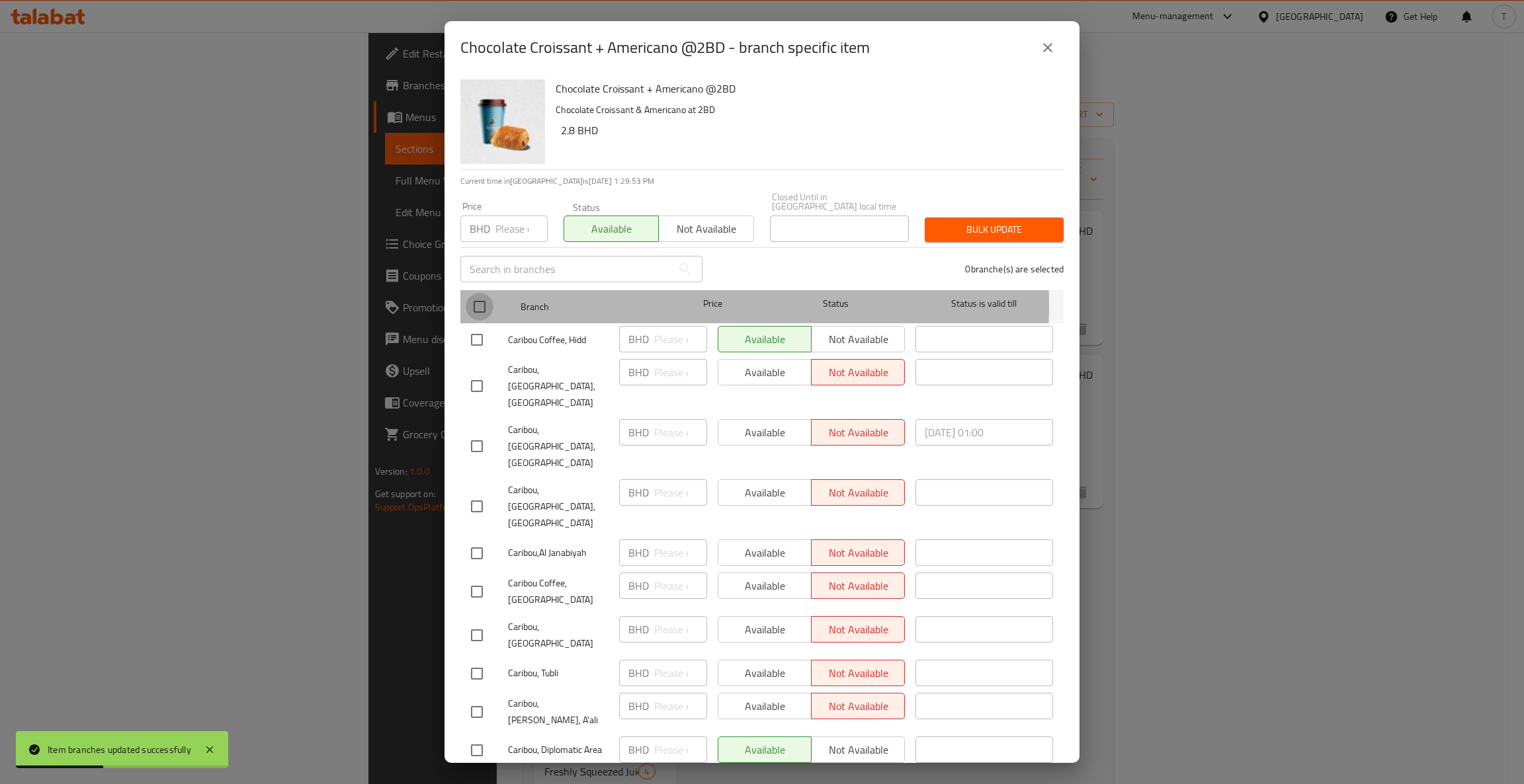
checkbox input "true"
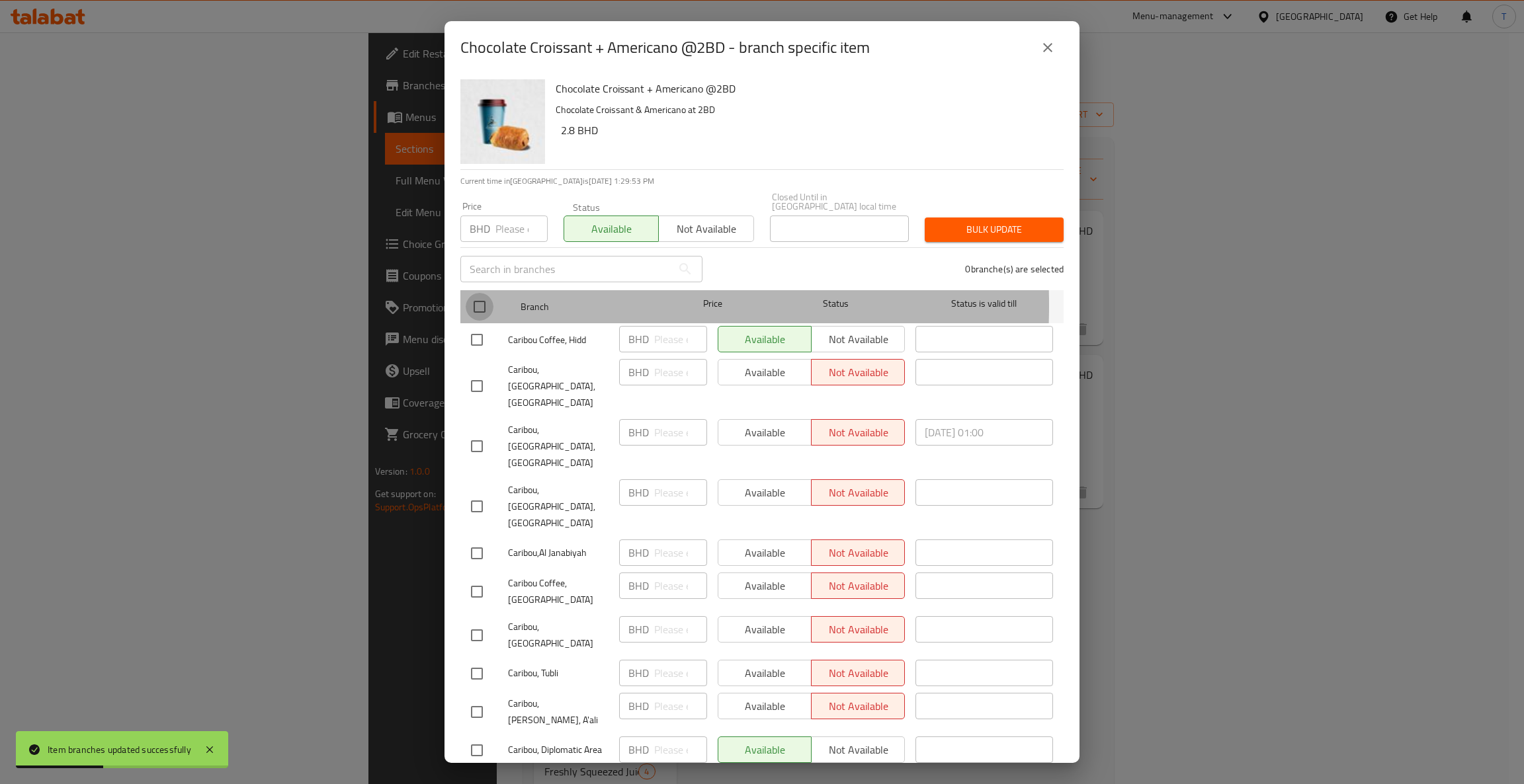
checkbox input "true"
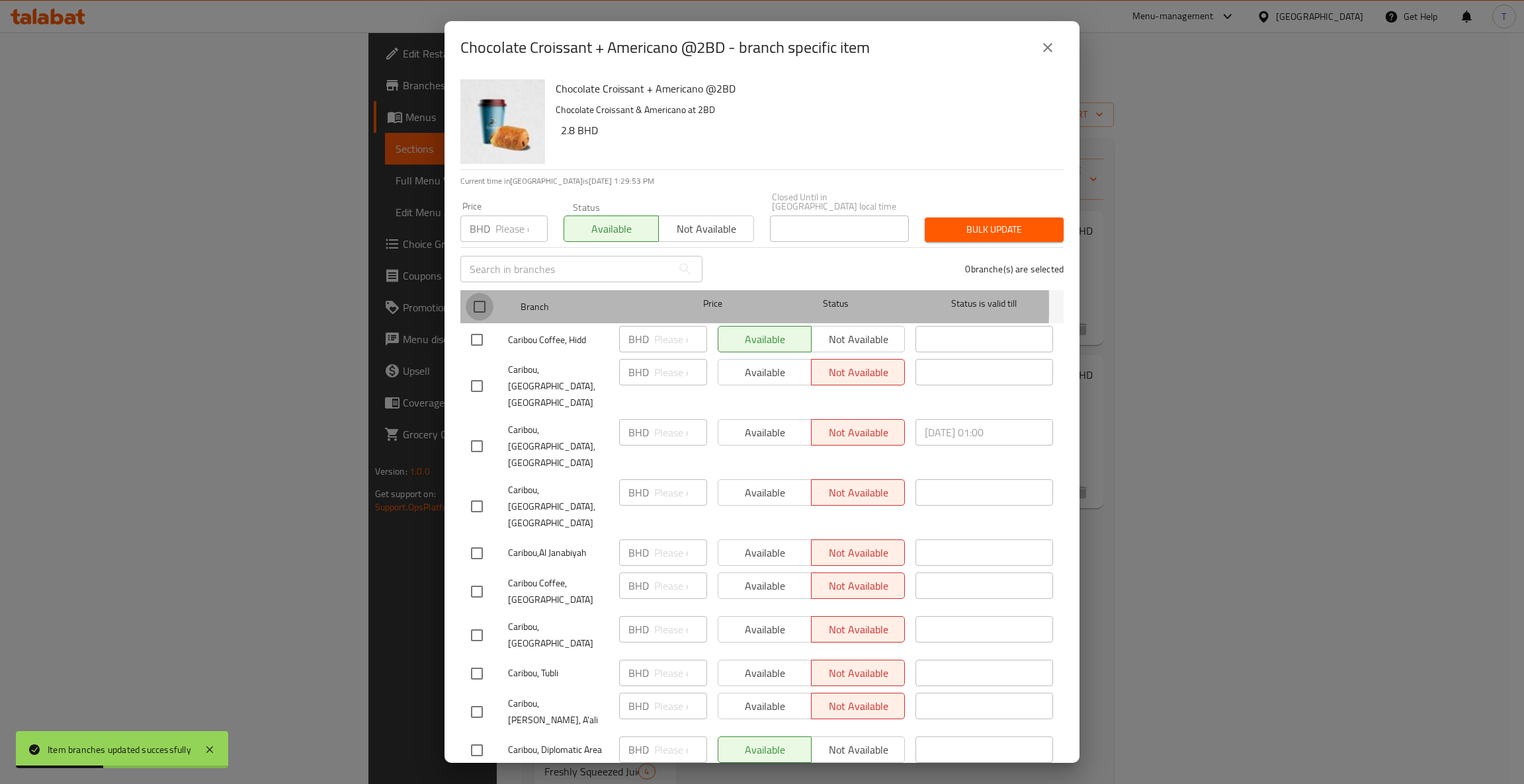
checkbox input "true"
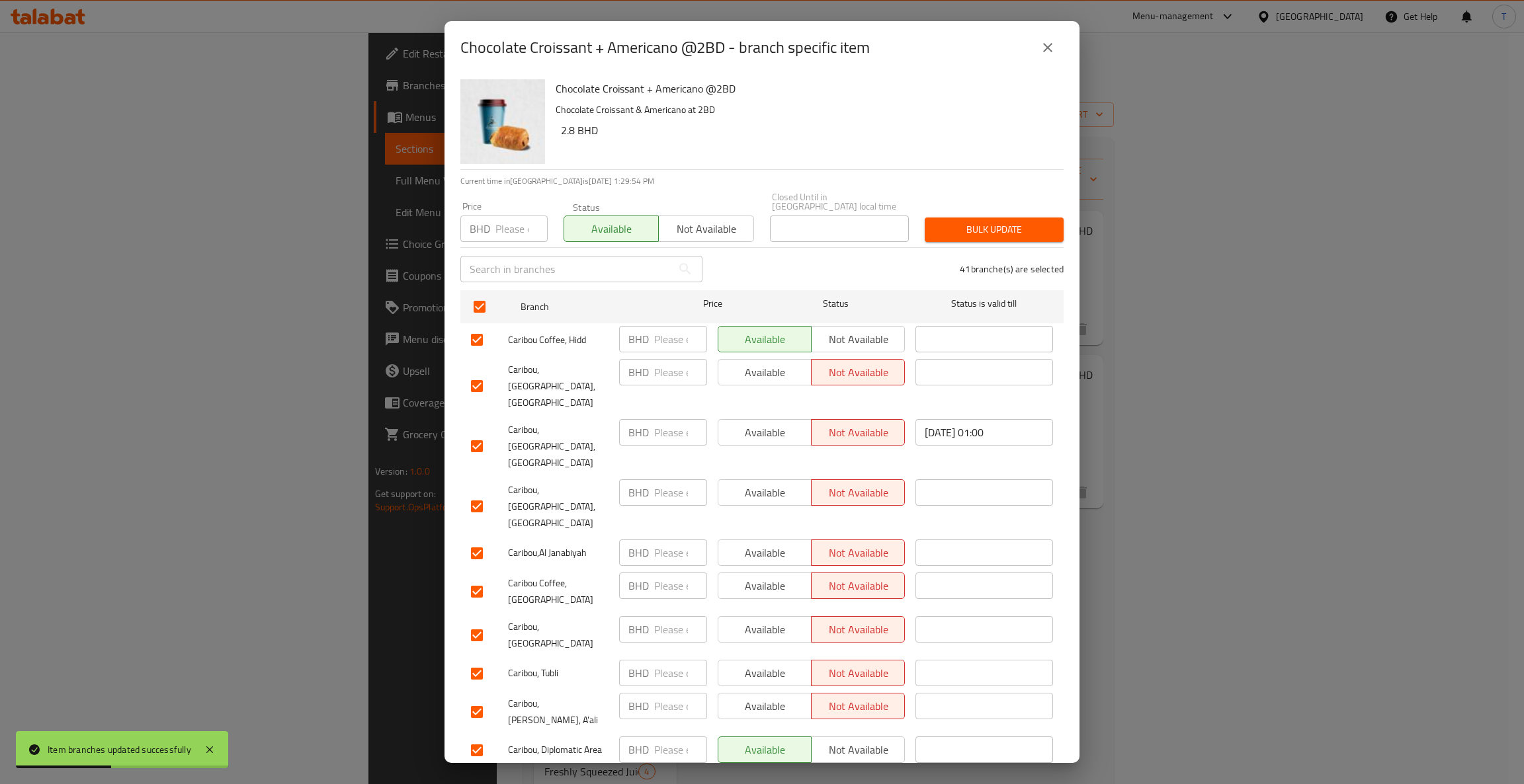
click at [973, 218] on button "Bulk update" at bounding box center [994, 230] width 139 height 25
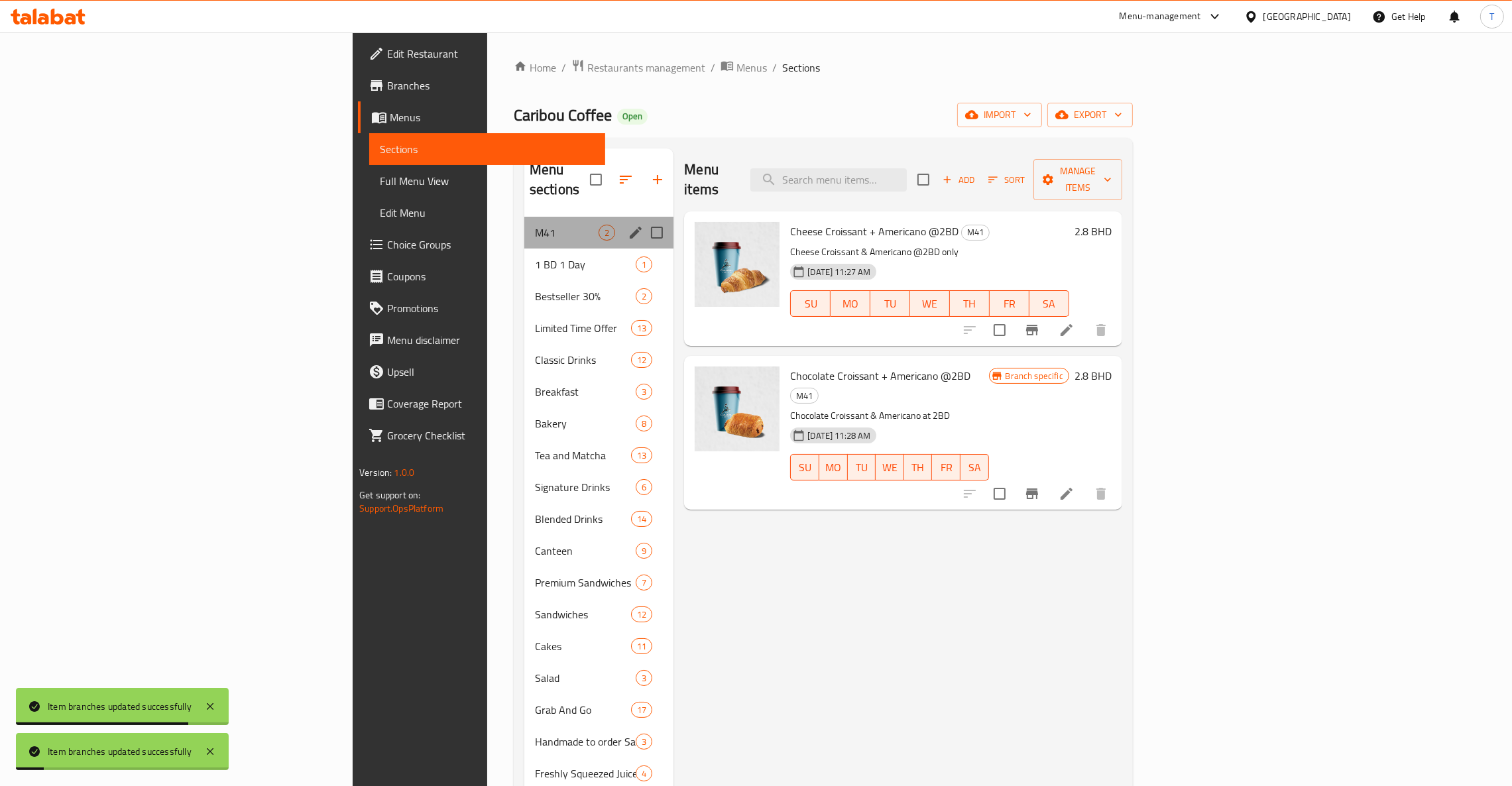
click at [534, 217] on div "M41 2" at bounding box center [598, 232] width 149 height 32
click at [628, 225] on icon "edit" at bounding box center [635, 232] width 16 height 16
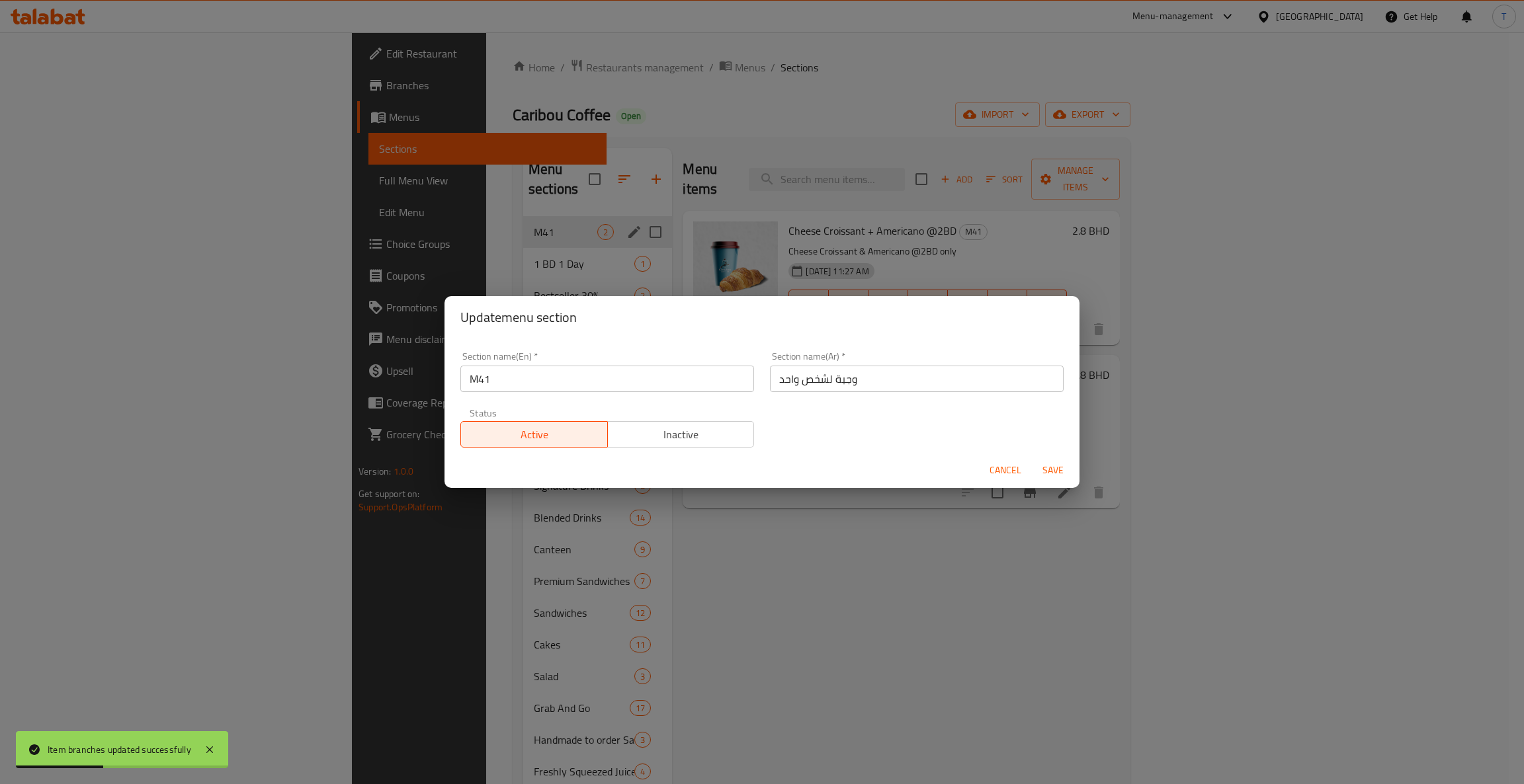
click at [1133, 162] on div "Update menu section Section name(En)   * M41 Section name(En) * Section name(Ar…" at bounding box center [762, 392] width 1524 height 784
click at [1007, 475] on span "Cancel" at bounding box center [1005, 471] width 31 height 16
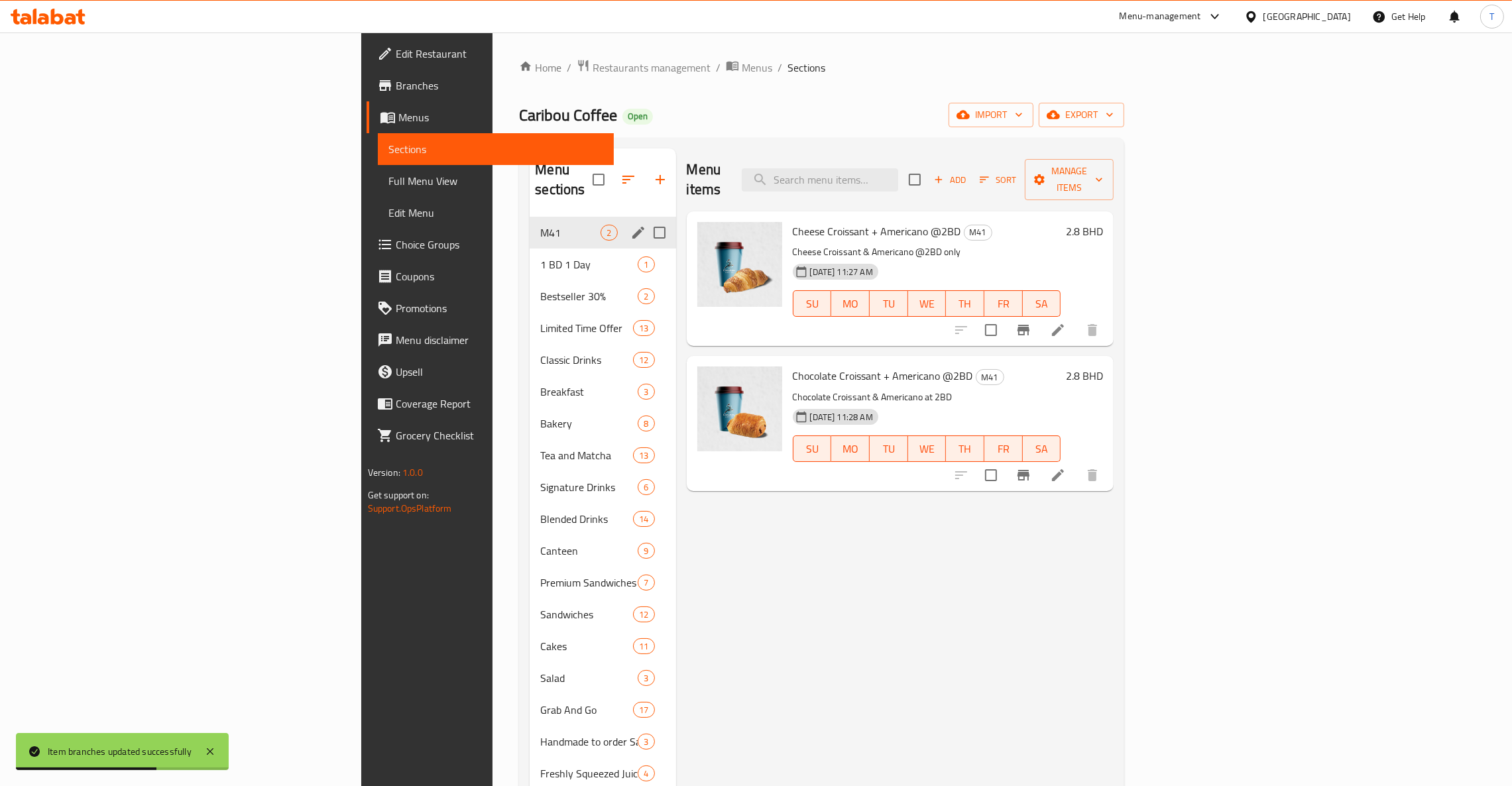
click at [1064, 324] on icon at bounding box center [1058, 330] width 12 height 12
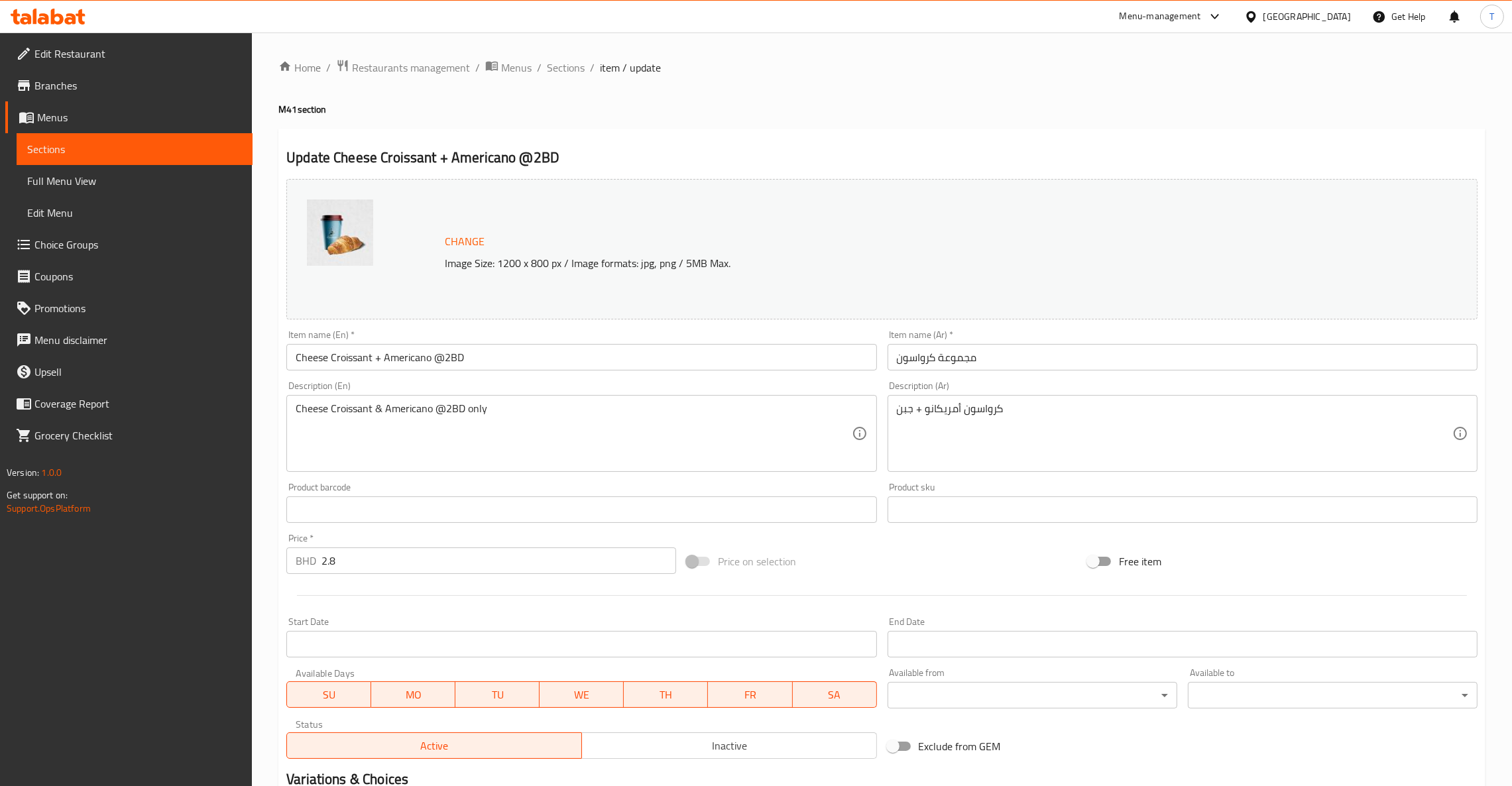
click at [567, 66] on span "Sections" at bounding box center [566, 68] width 38 height 16
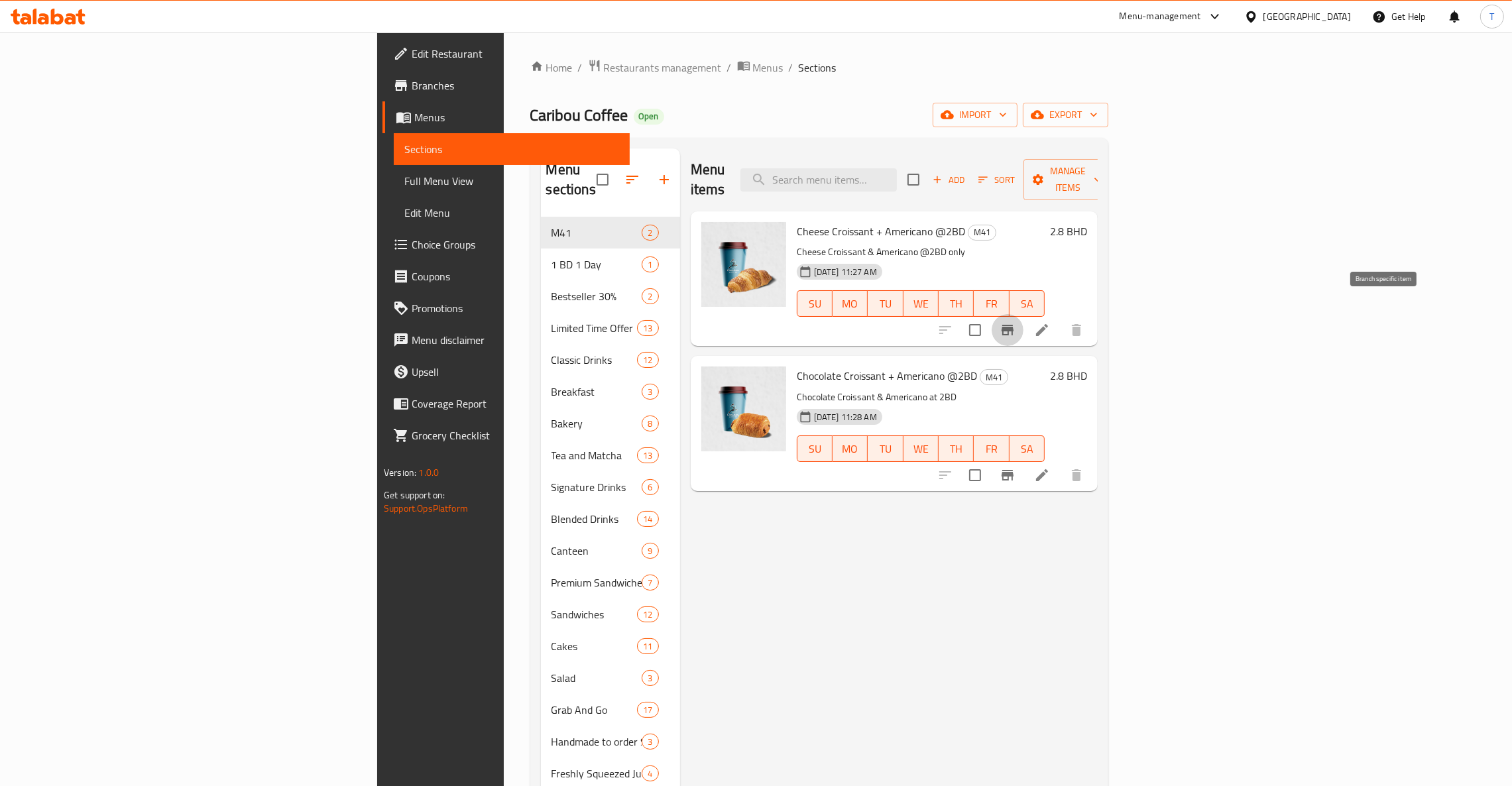
click at [1016, 322] on icon "Branch-specific-item" at bounding box center [1007, 330] width 16 height 16
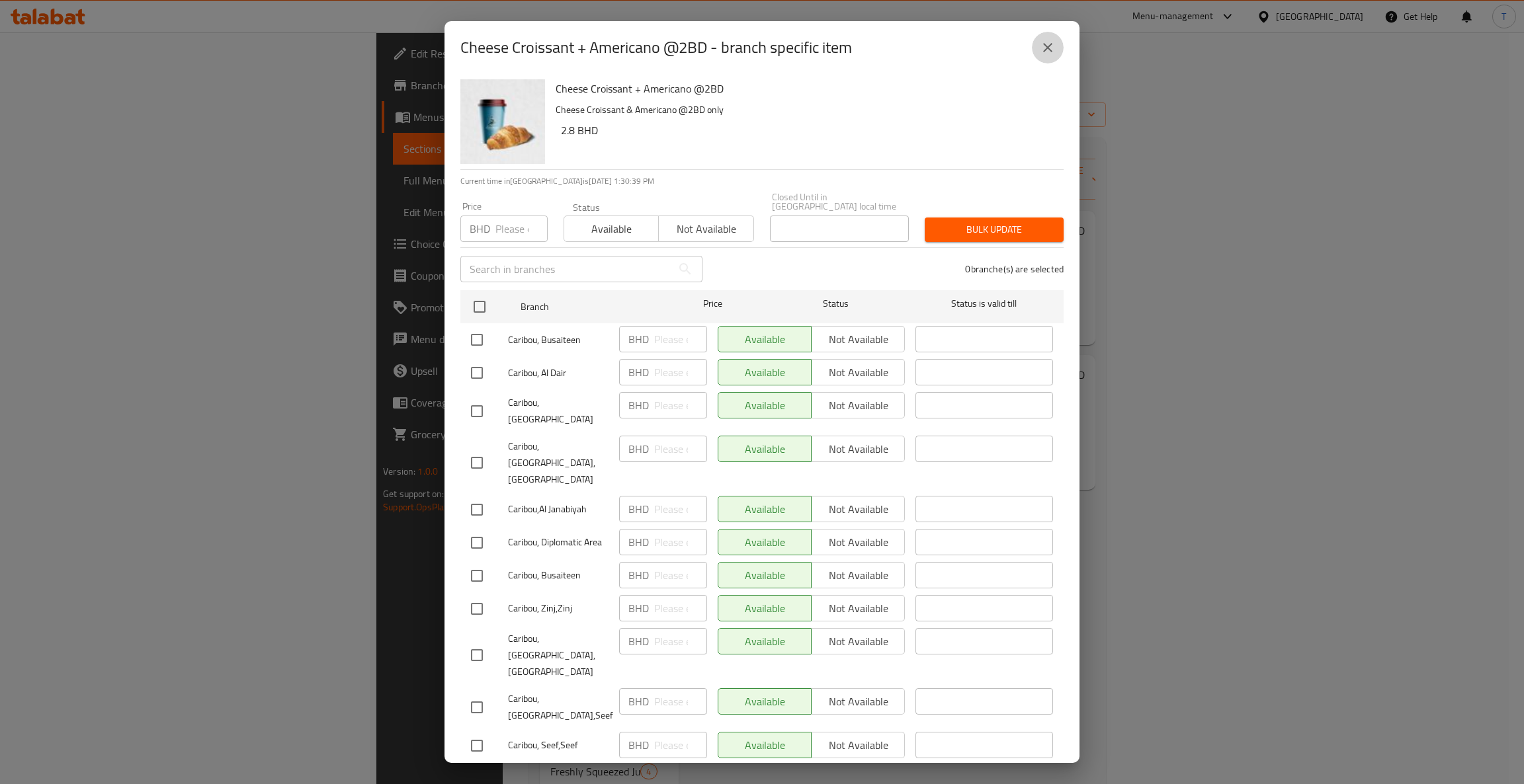
click at [1055, 47] on icon "close" at bounding box center [1047, 47] width 16 height 16
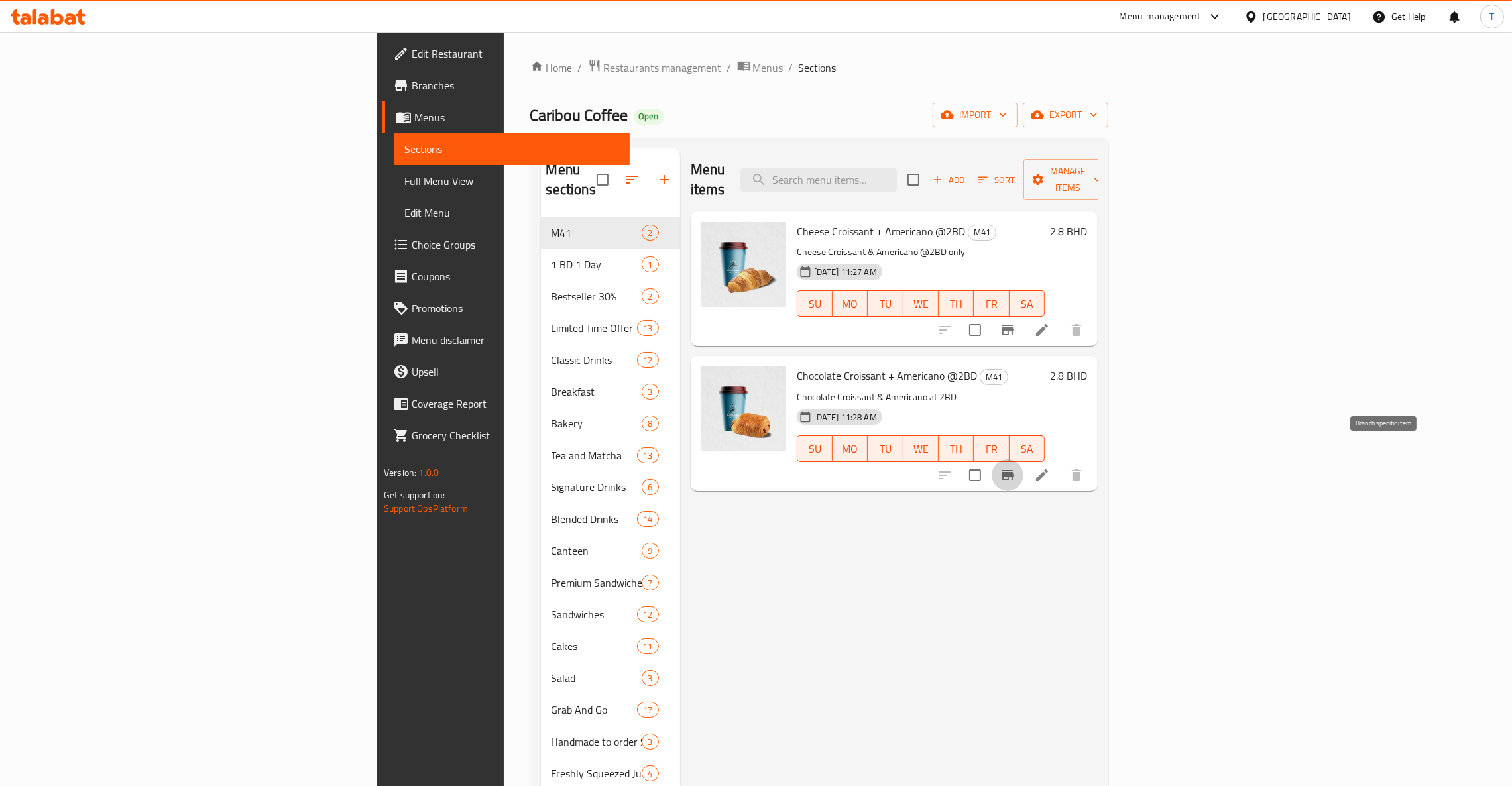
click at [1013, 470] on icon "Branch-specific-item" at bounding box center [1007, 476] width 12 height 10
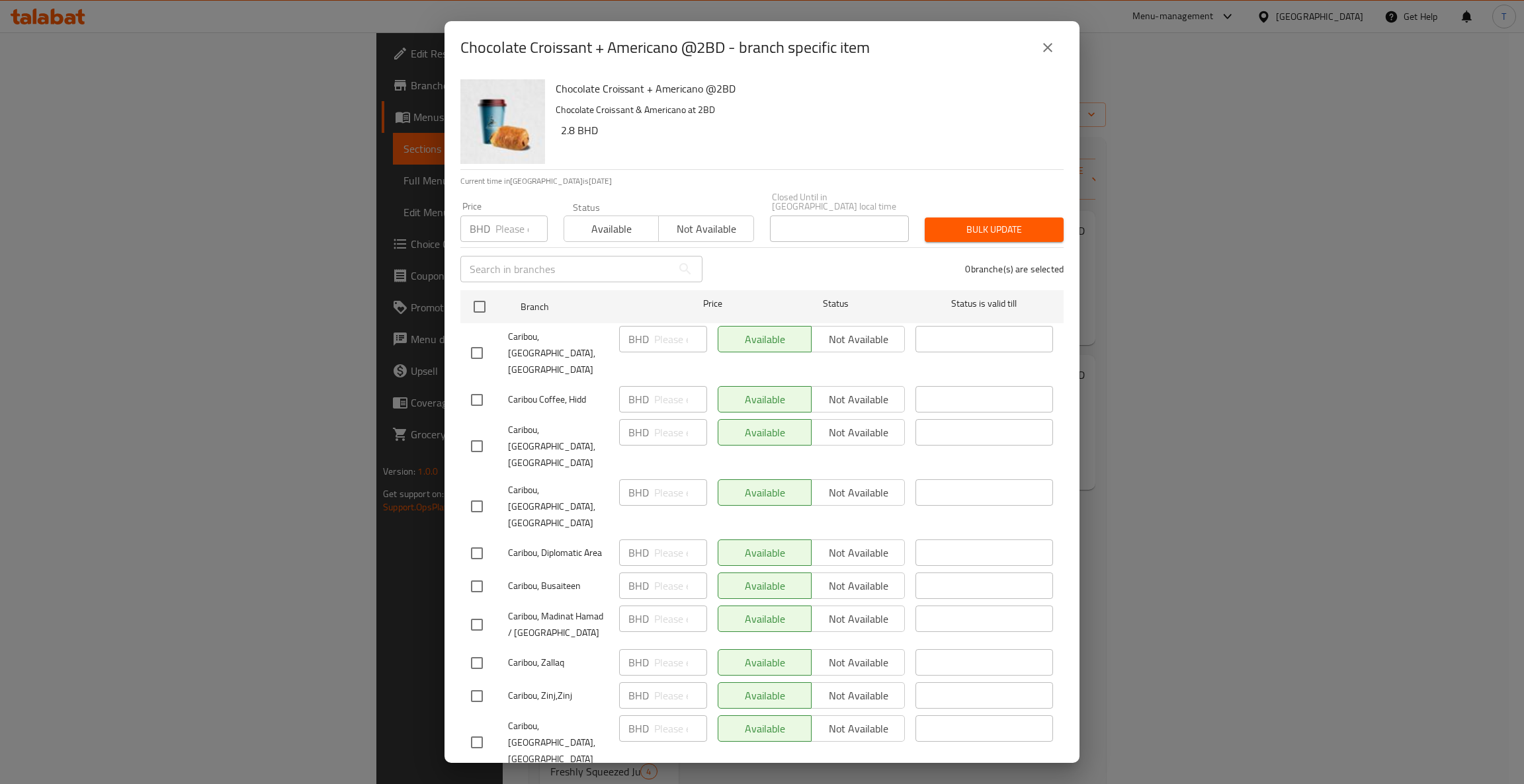
click at [1050, 45] on icon "close" at bounding box center [1048, 47] width 9 height 9
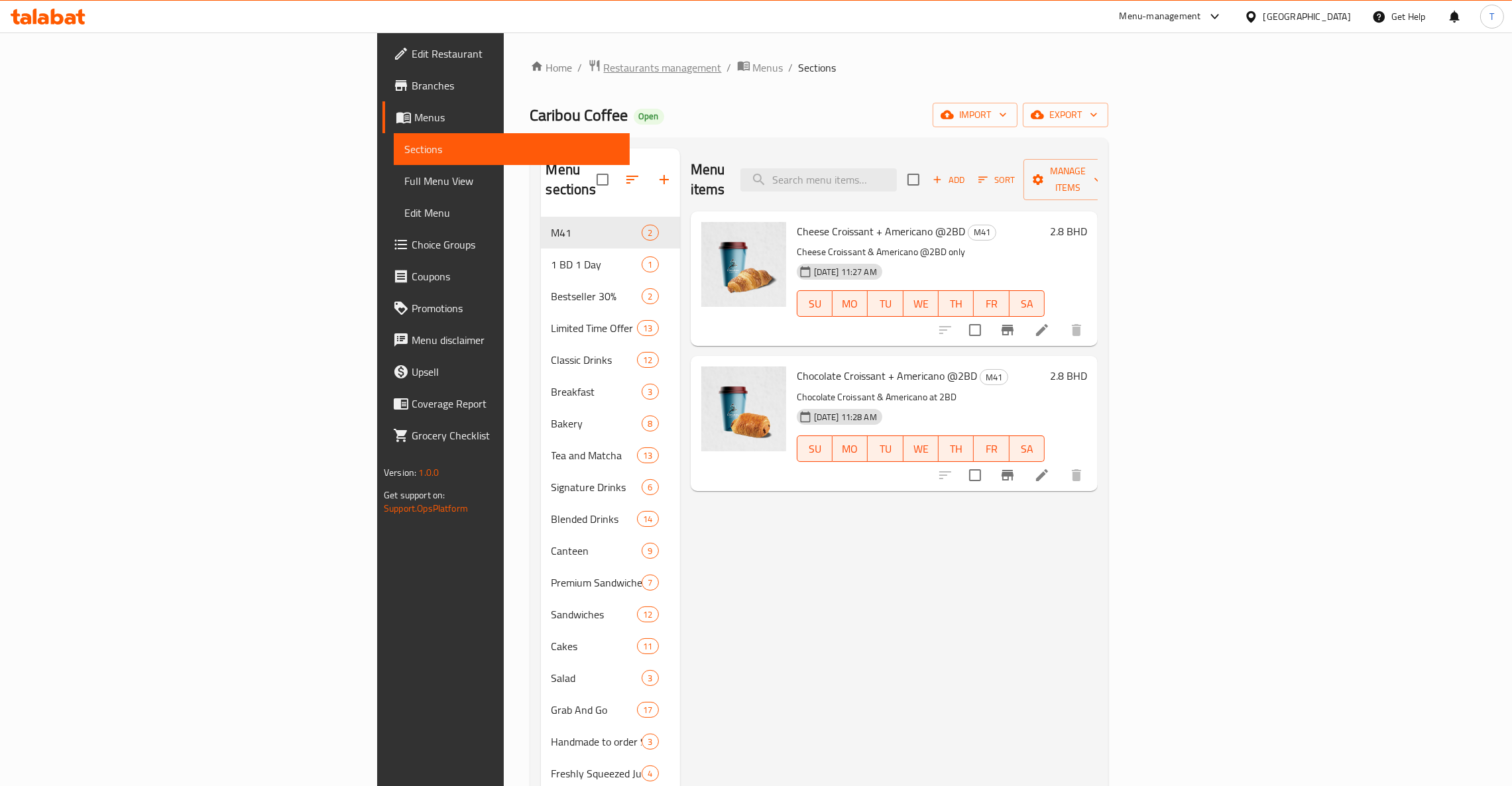
click at [604, 60] on span "Restaurants management" at bounding box center [662, 68] width 118 height 16
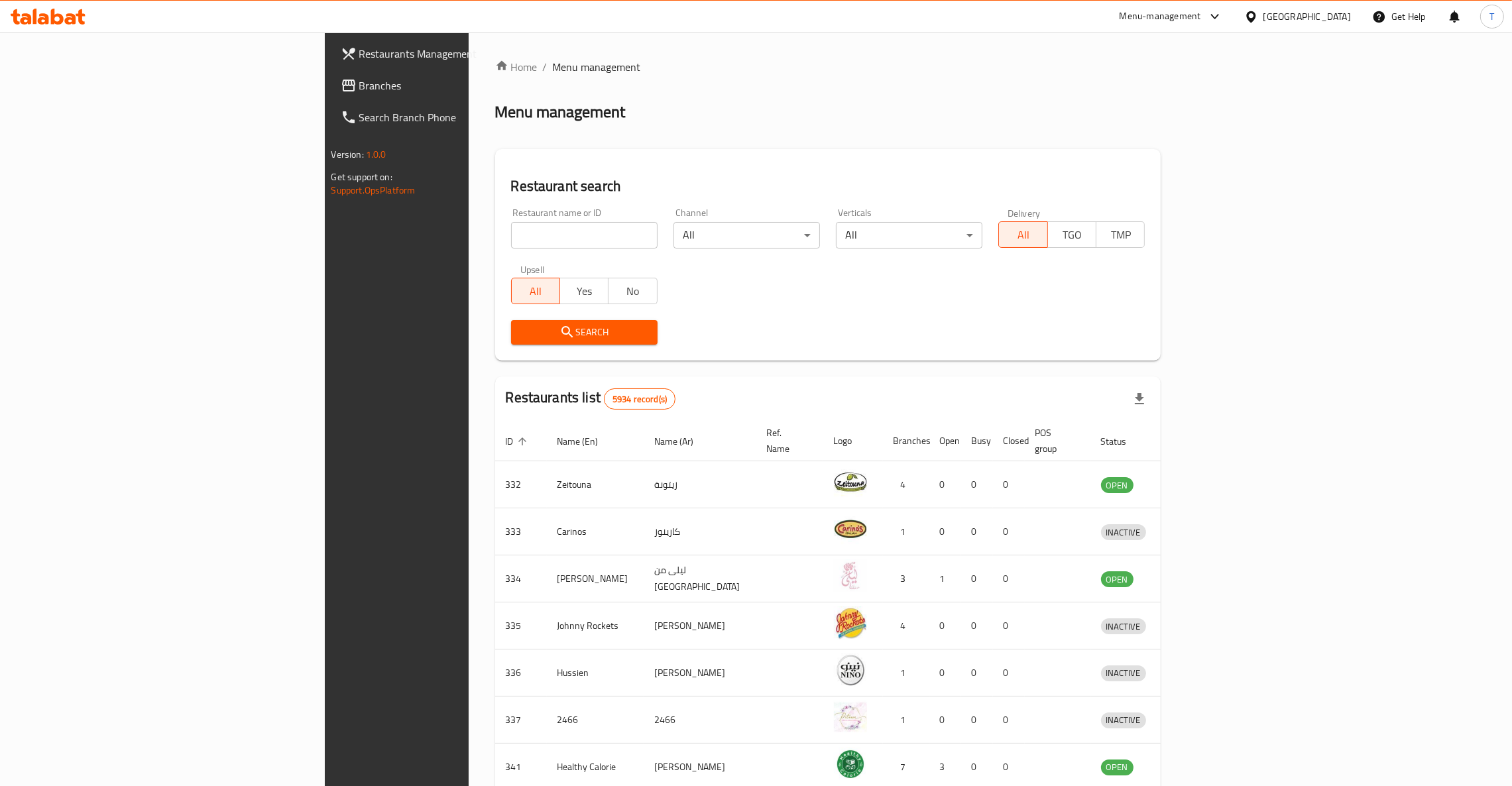
click at [511, 237] on input "search" at bounding box center [584, 235] width 146 height 26
type input "Tacos And Burritos"
click button "Search" at bounding box center [584, 332] width 146 height 25
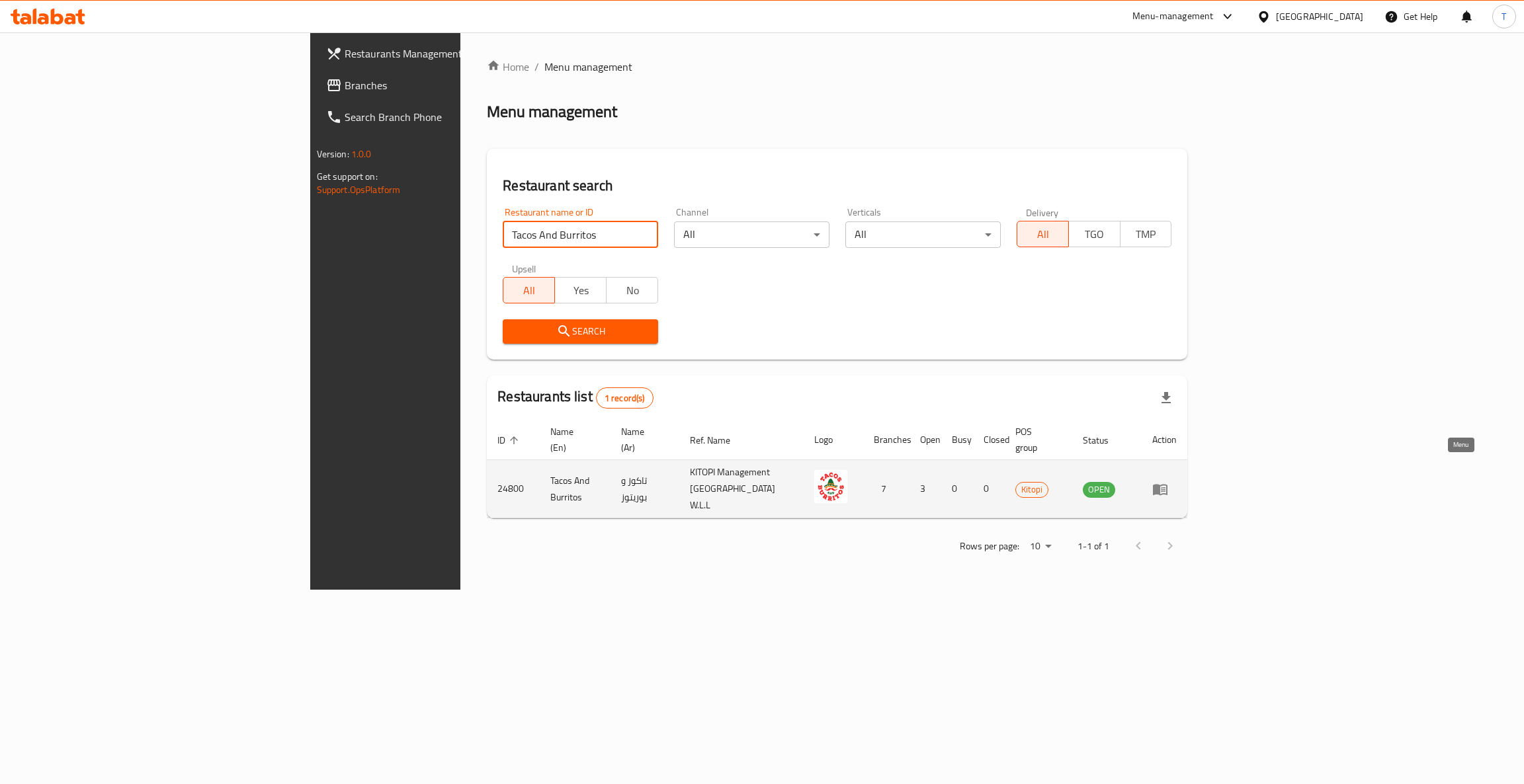
click at [1177, 481] on link "enhanced table" at bounding box center [1164, 489] width 25 height 16
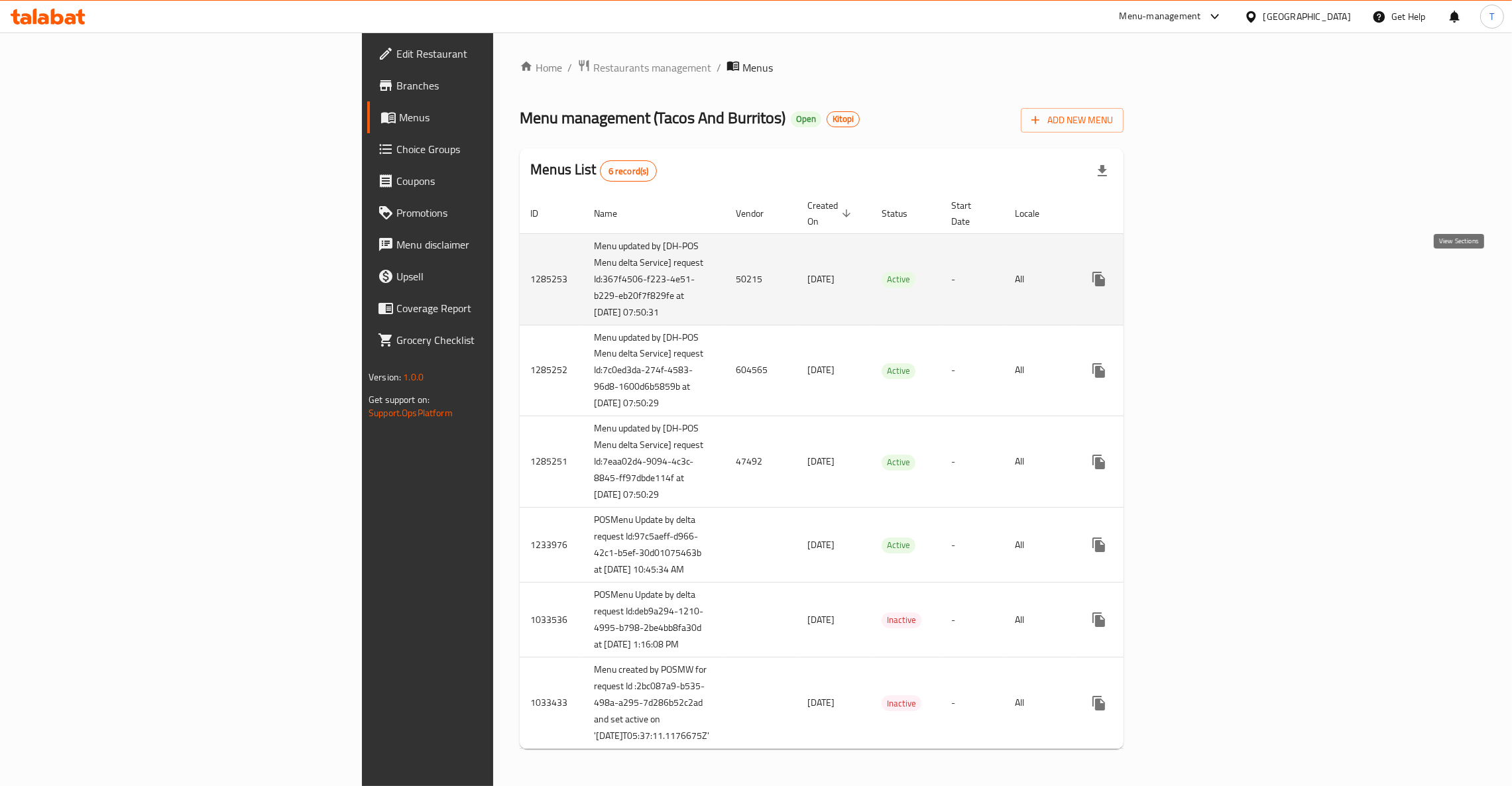
click at [1202, 272] on icon "enhanced table" at bounding box center [1194, 278] width 16 height 16
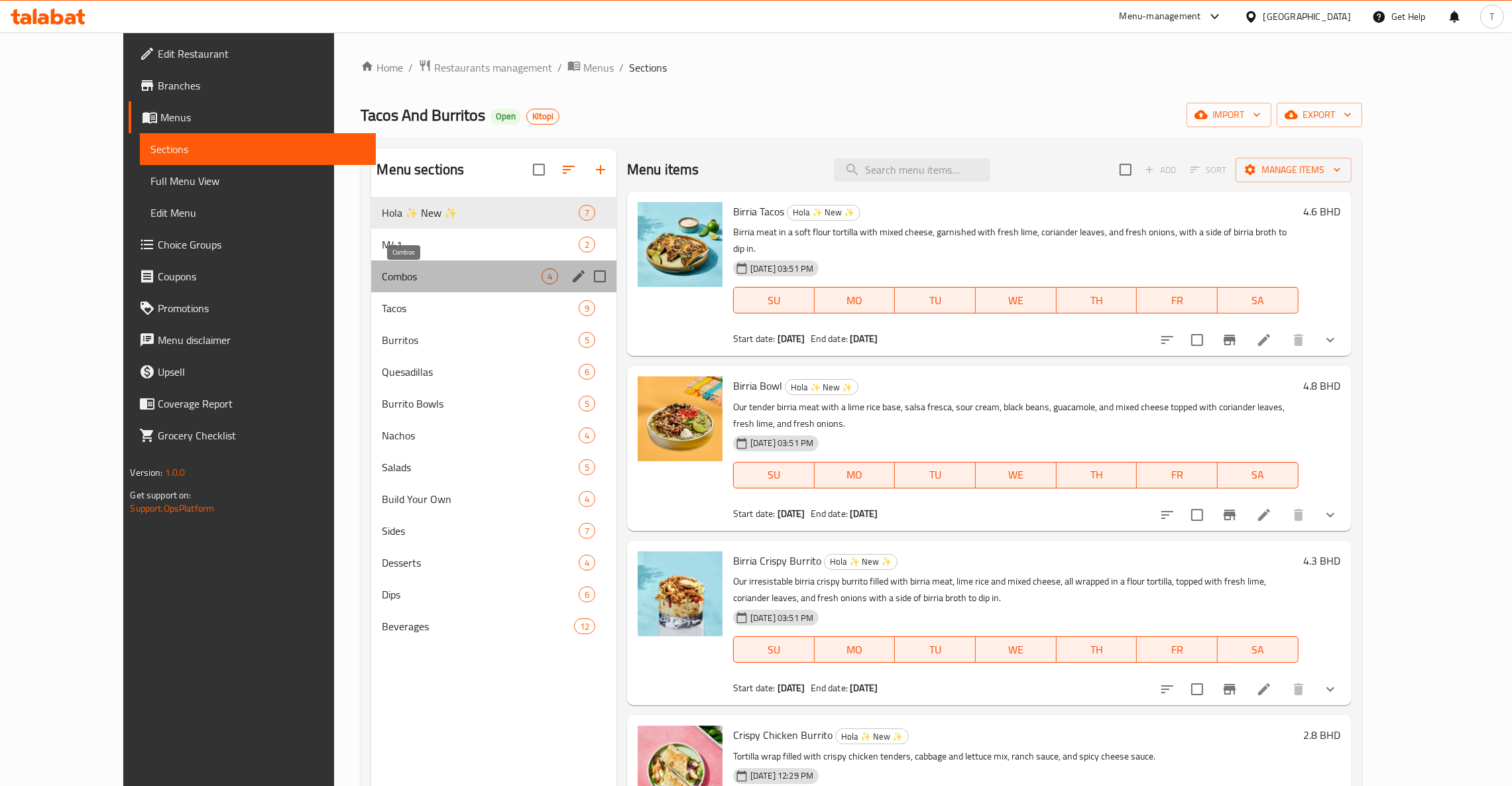
click at [382, 284] on span "Combos" at bounding box center [461, 276] width 159 height 16
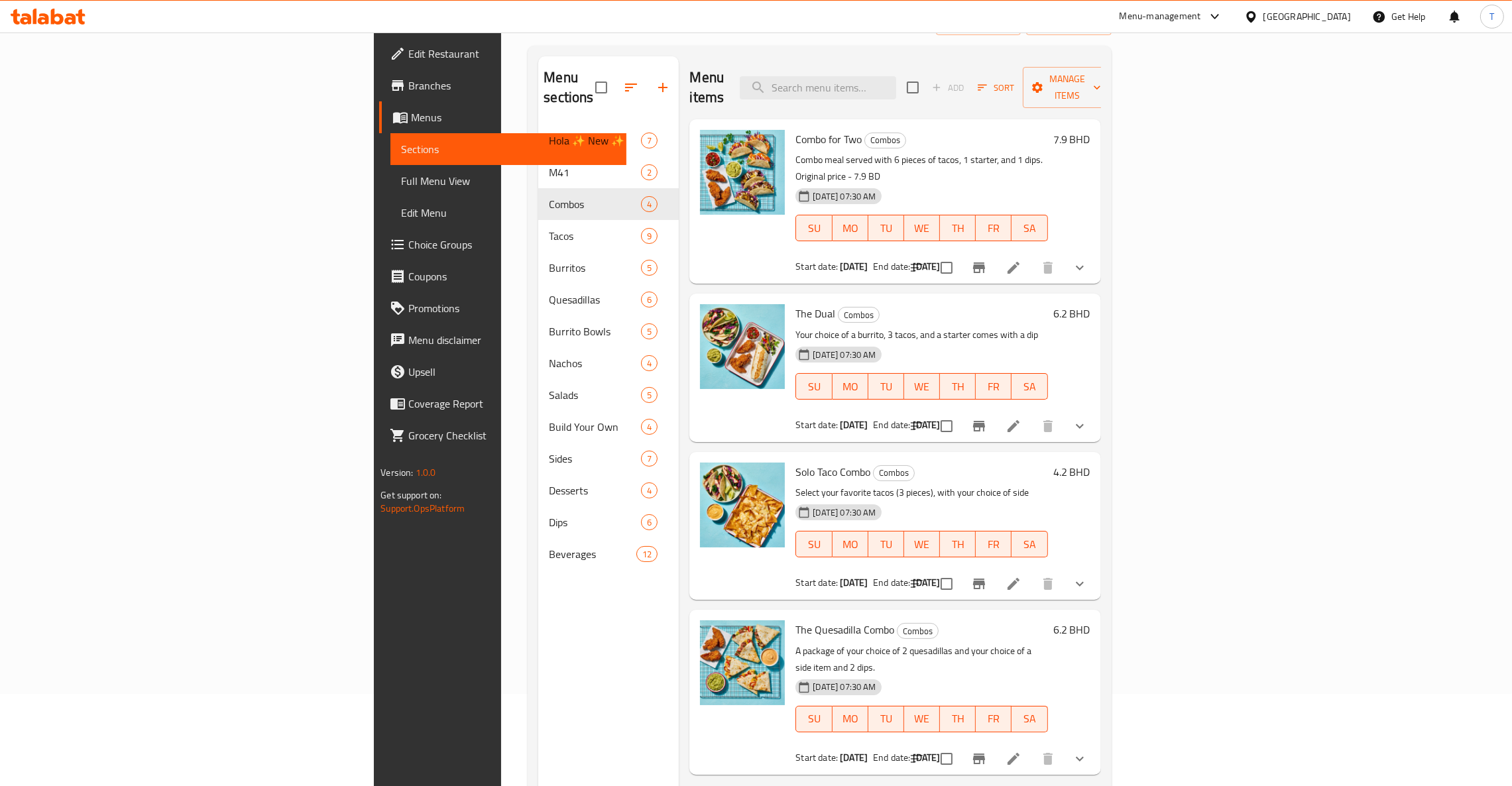
scroll to position [88, 0]
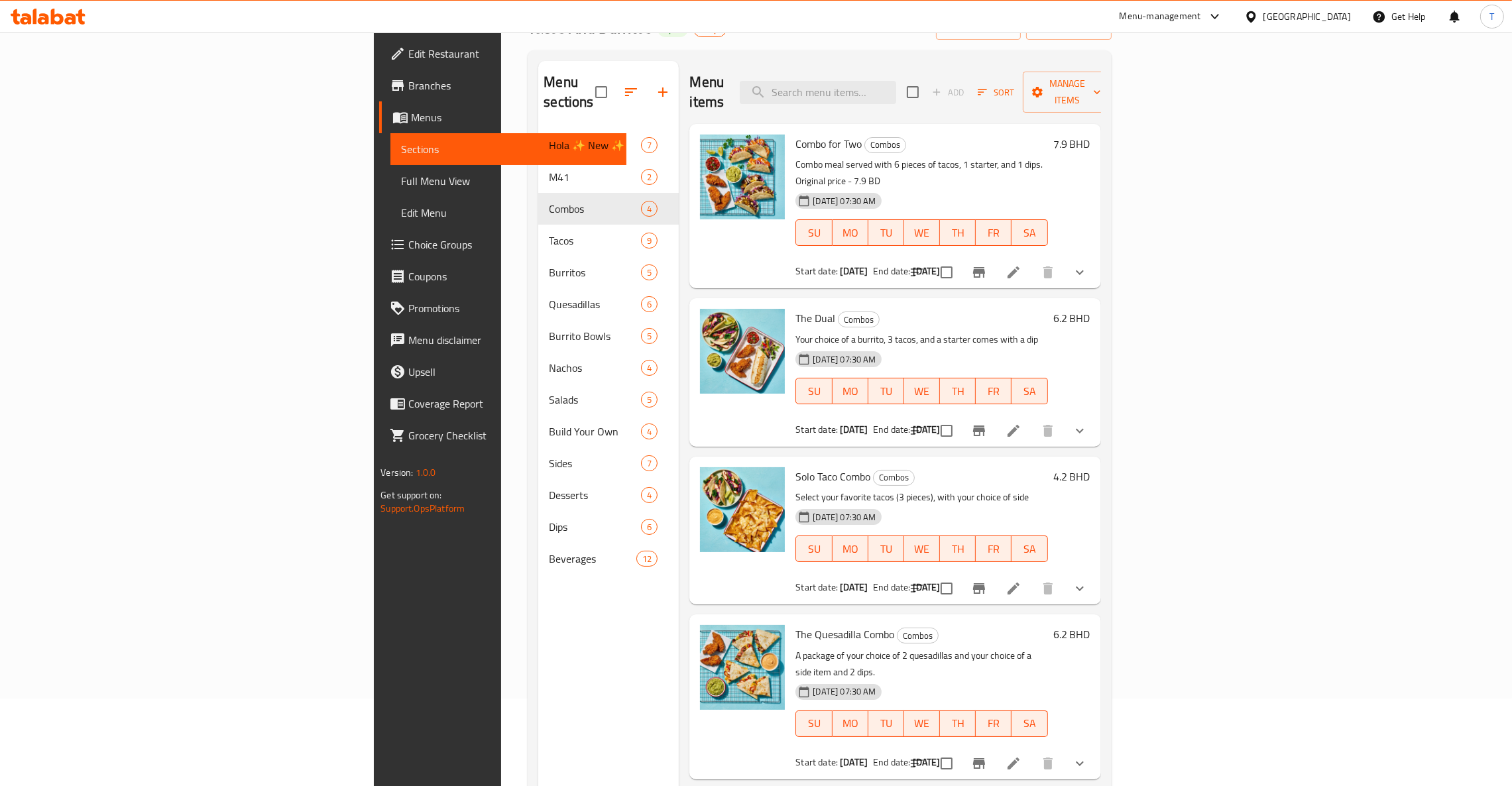
click at [985, 425] on icon "Branch-specific-item" at bounding box center [979, 430] width 12 height 10
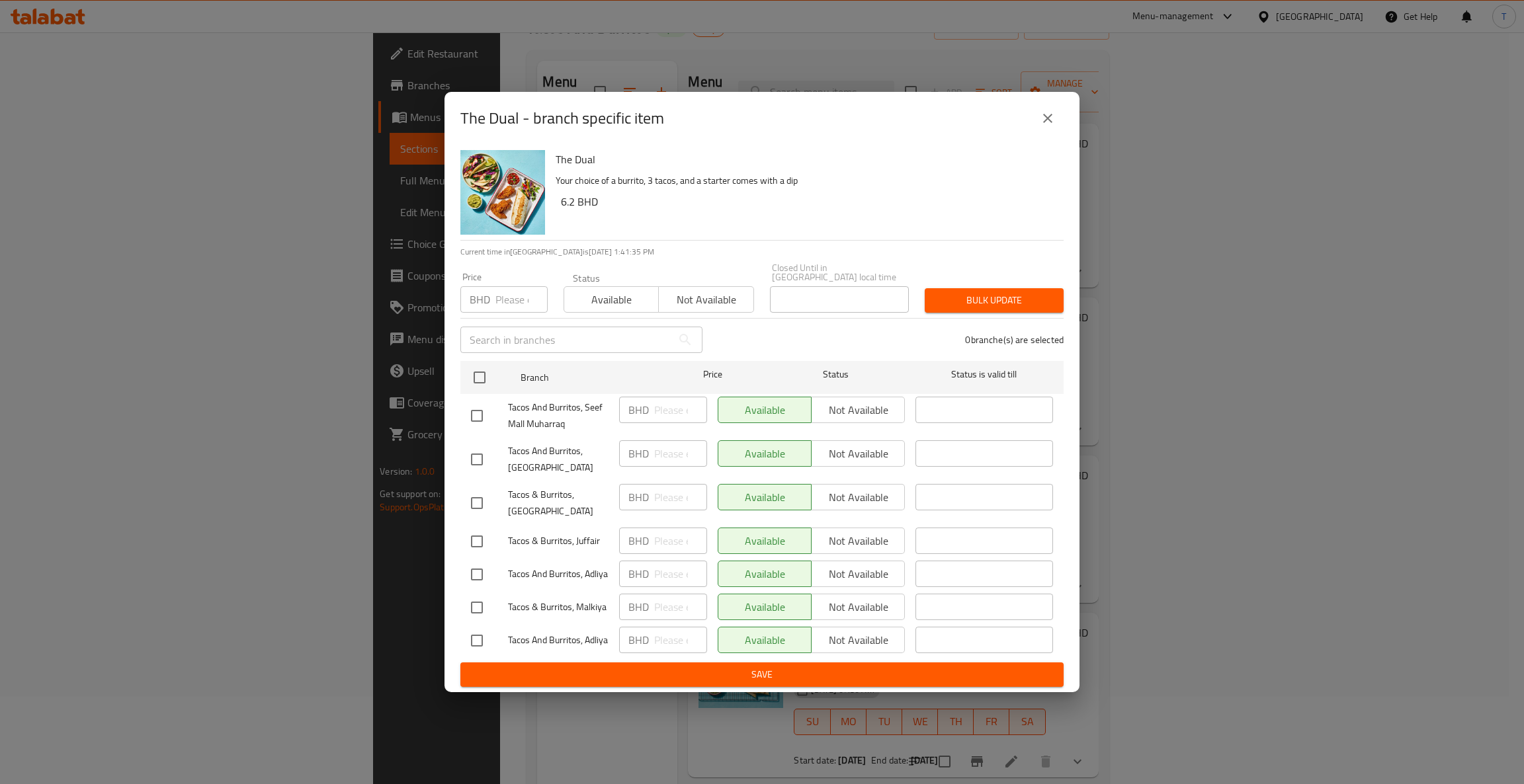
click at [1043, 126] on icon "close" at bounding box center [1047, 118] width 16 height 16
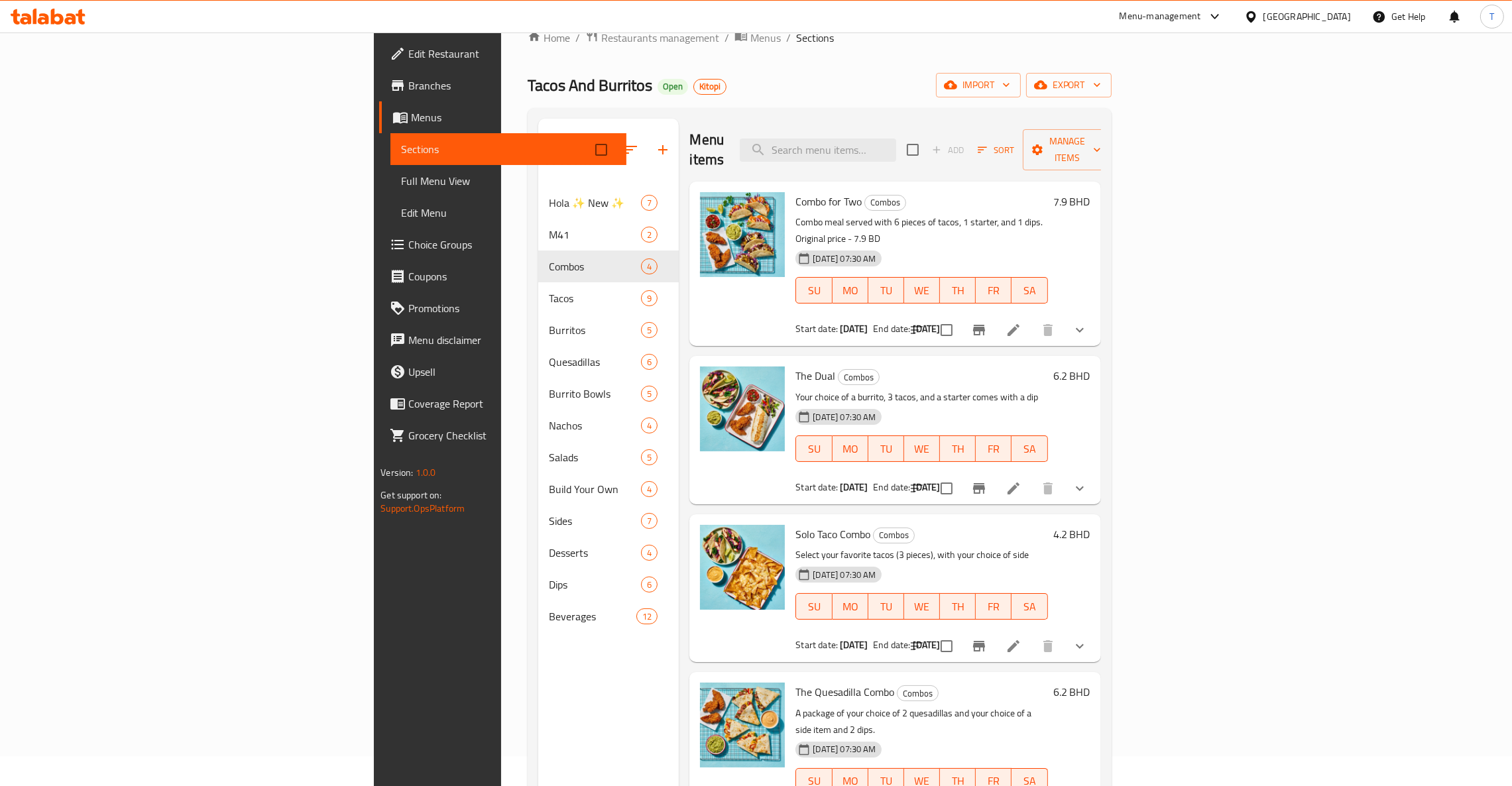
scroll to position [0, 0]
